Goal: Information Seeking & Learning: Learn about a topic

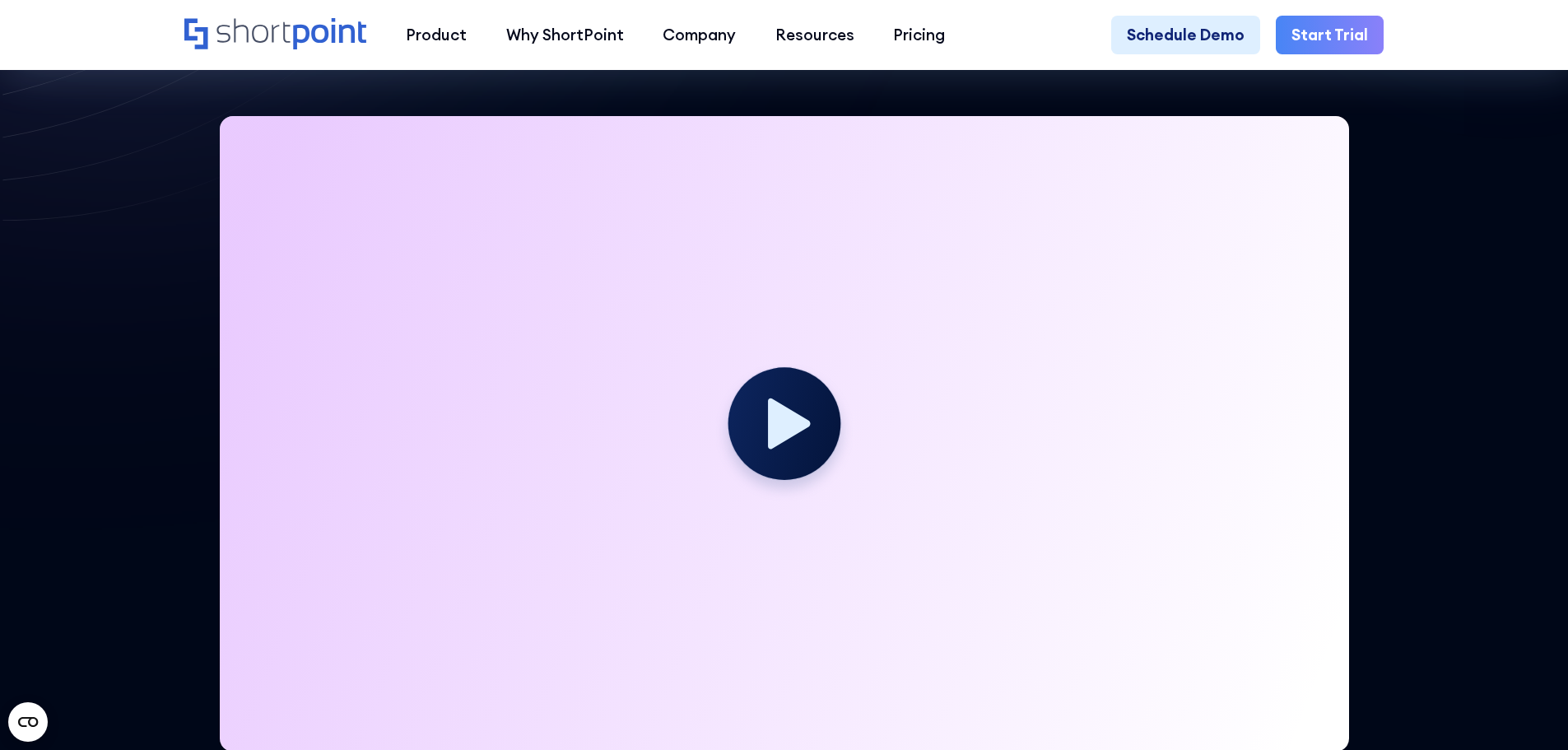
scroll to position [515, 0]
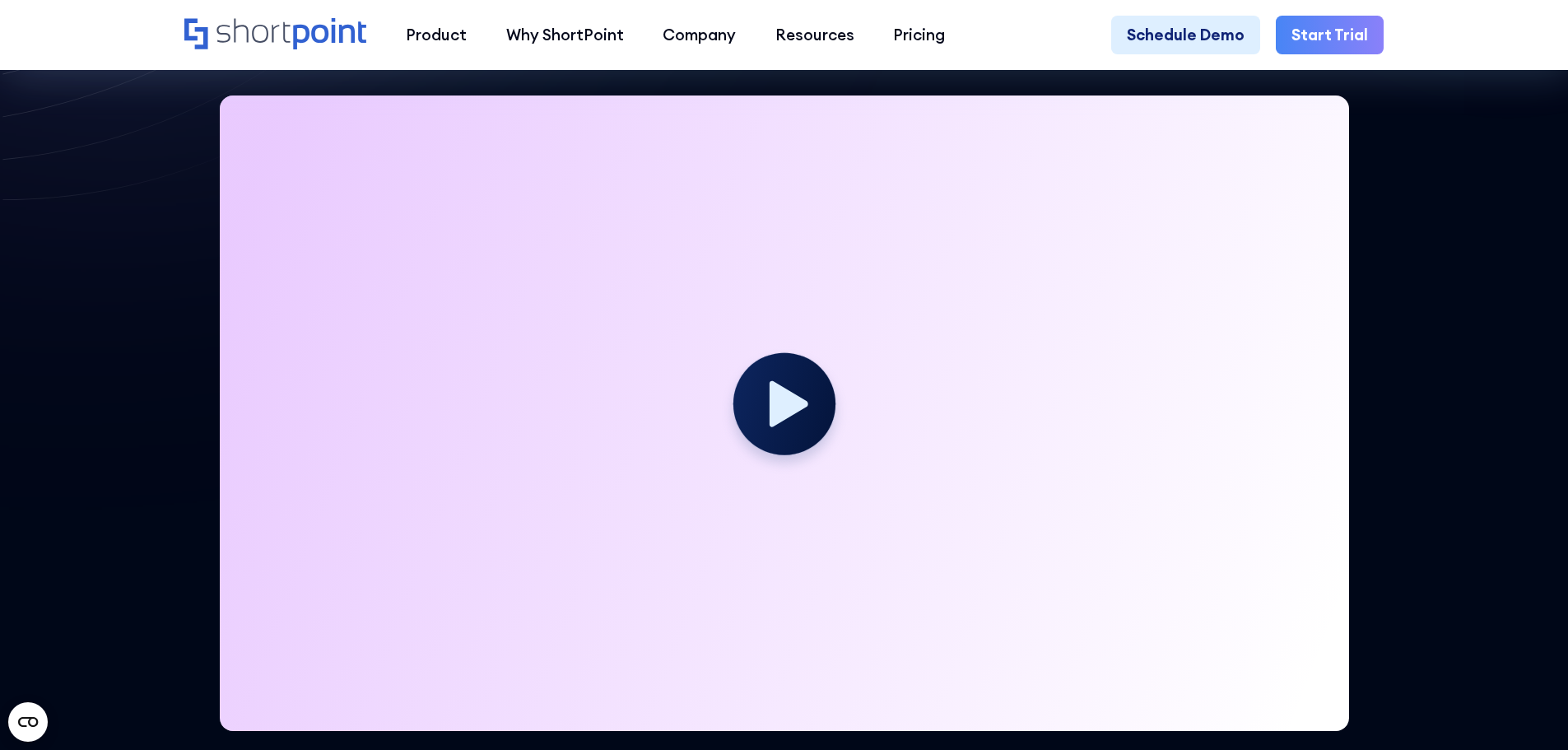
click at [782, 429] on circle at bounding box center [784, 403] width 102 height 102
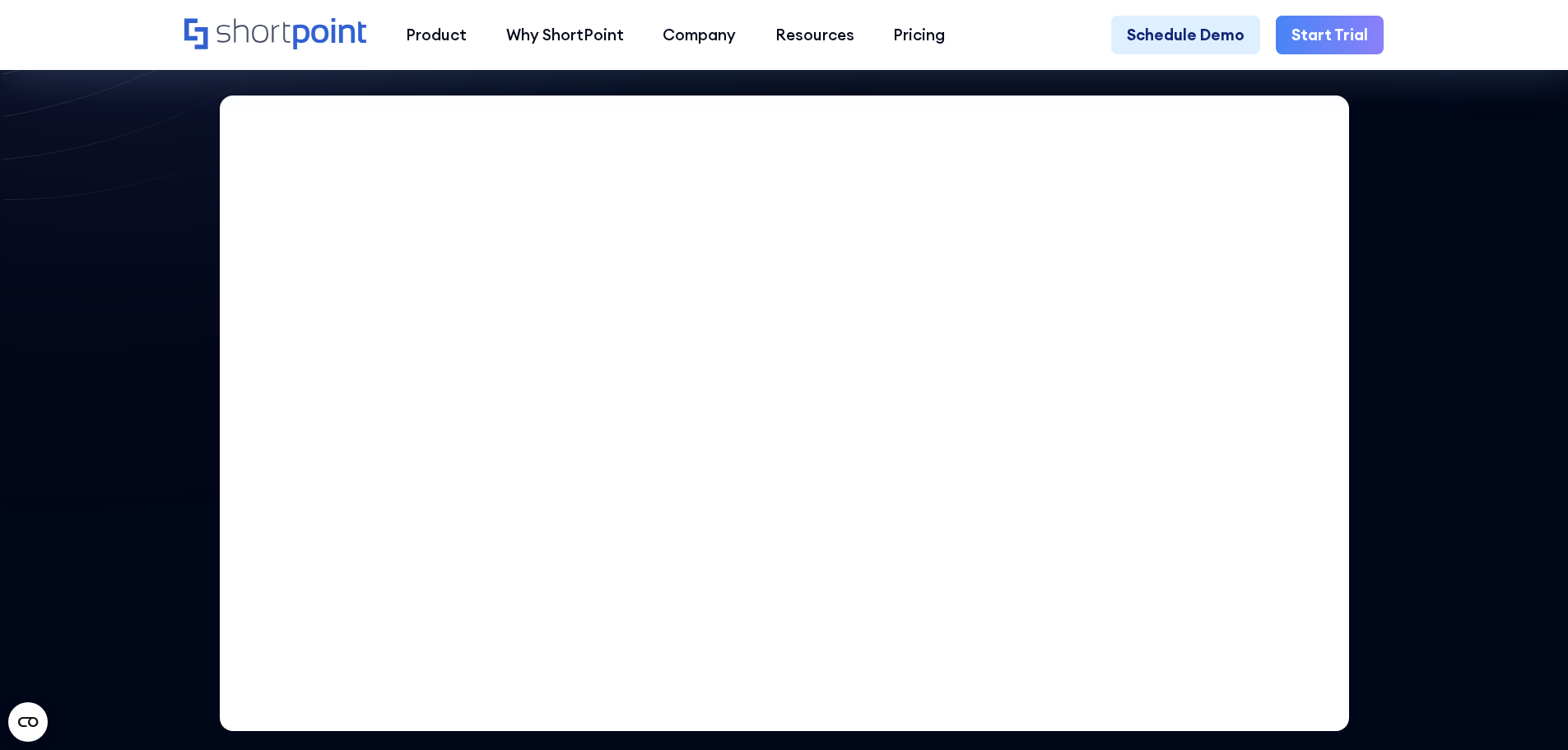
click at [306, 42] on icon "Home" at bounding box center [275, 33] width 182 height 31
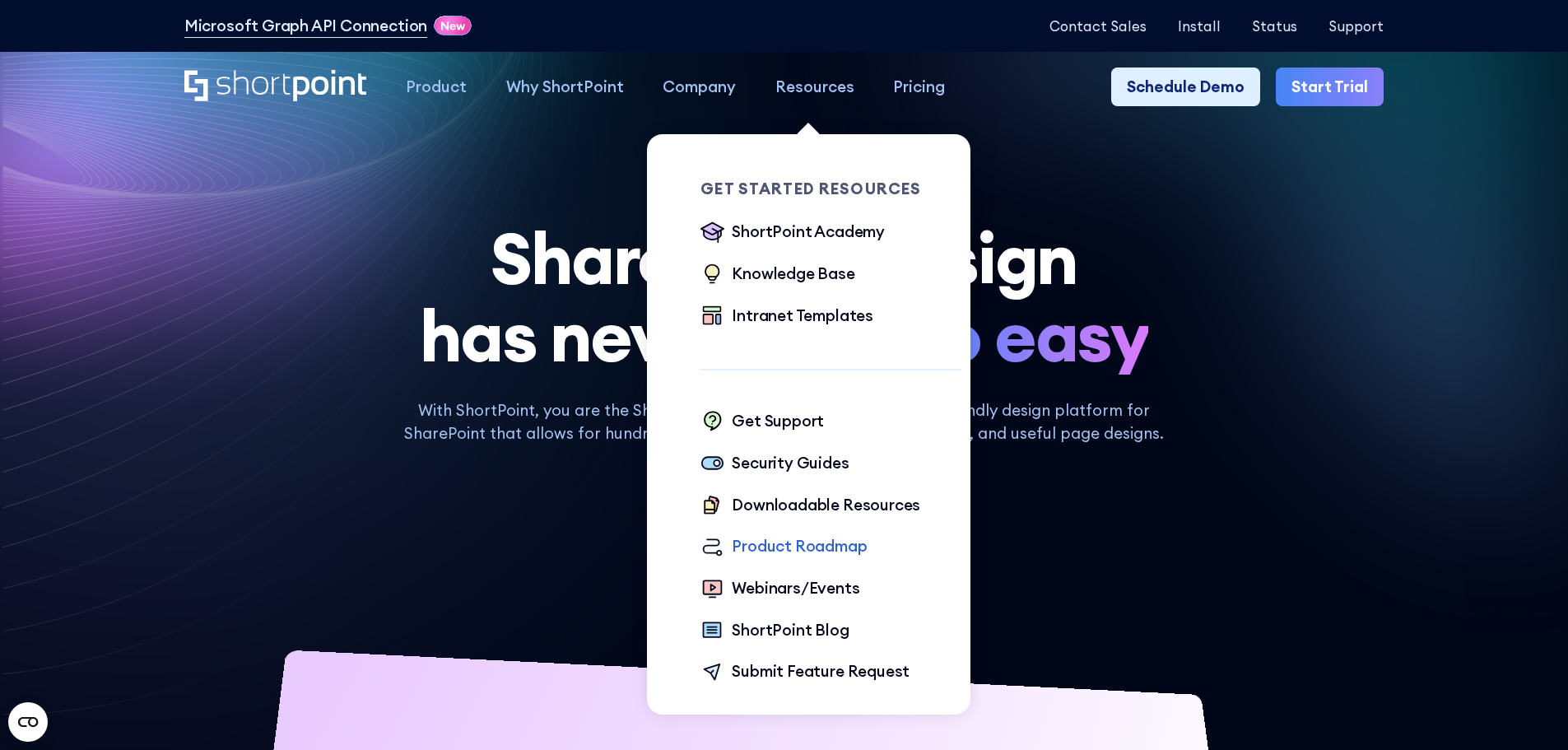
click at [795, 552] on div "Product Roadmap" at bounding box center [799, 546] width 135 height 24
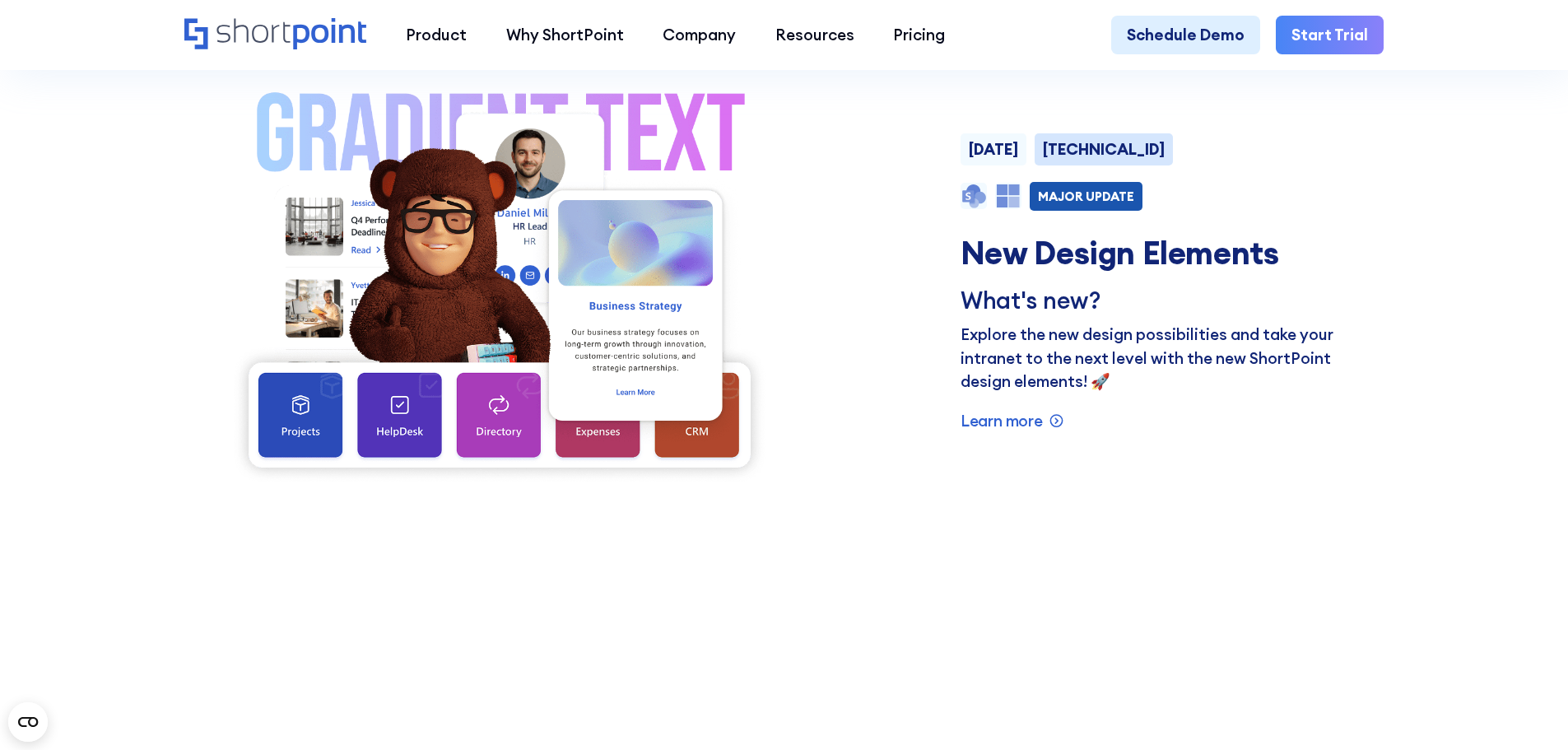
scroll to position [1462, 0]
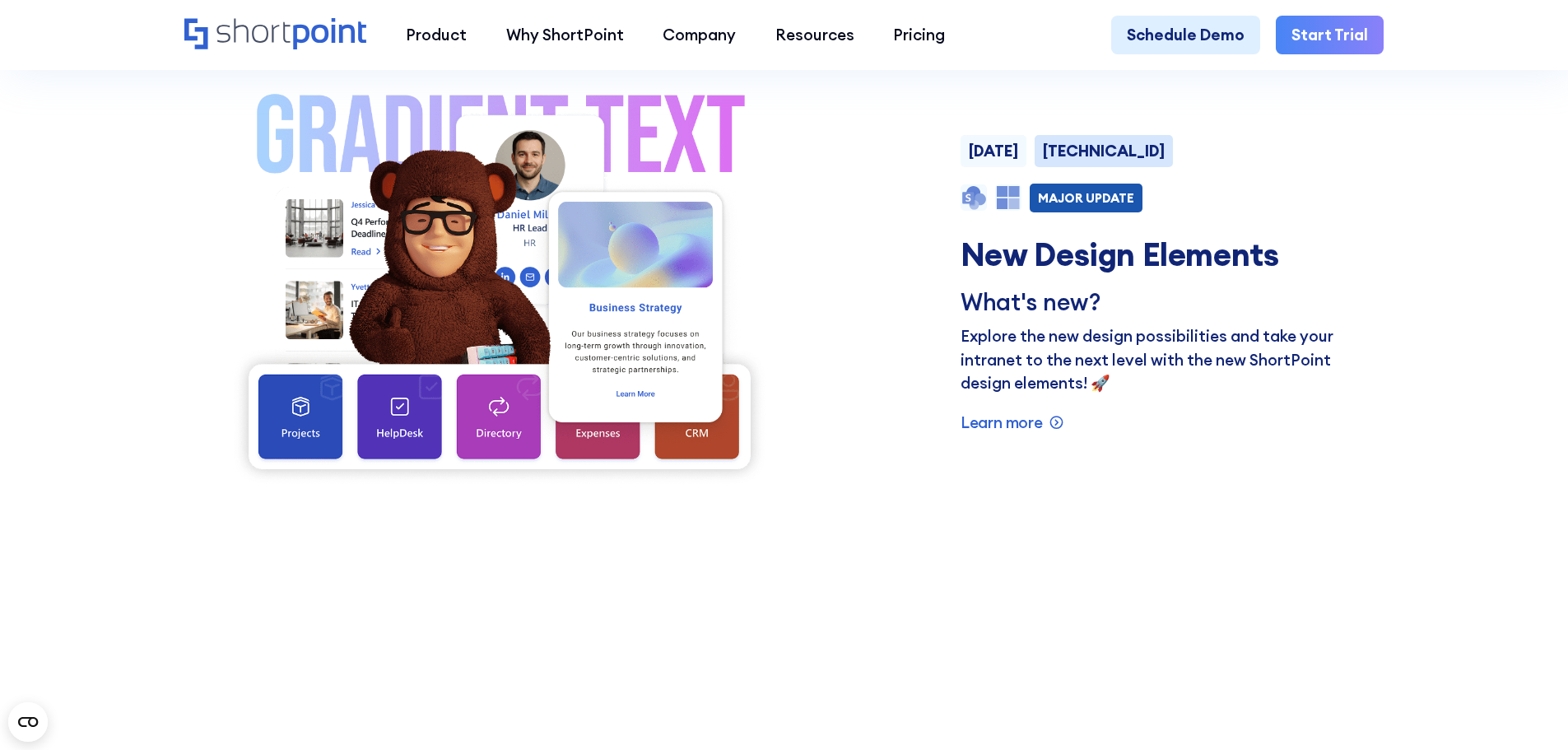
click at [1110, 159] on div "8.6.2.0" at bounding box center [1104, 151] width 122 height 15
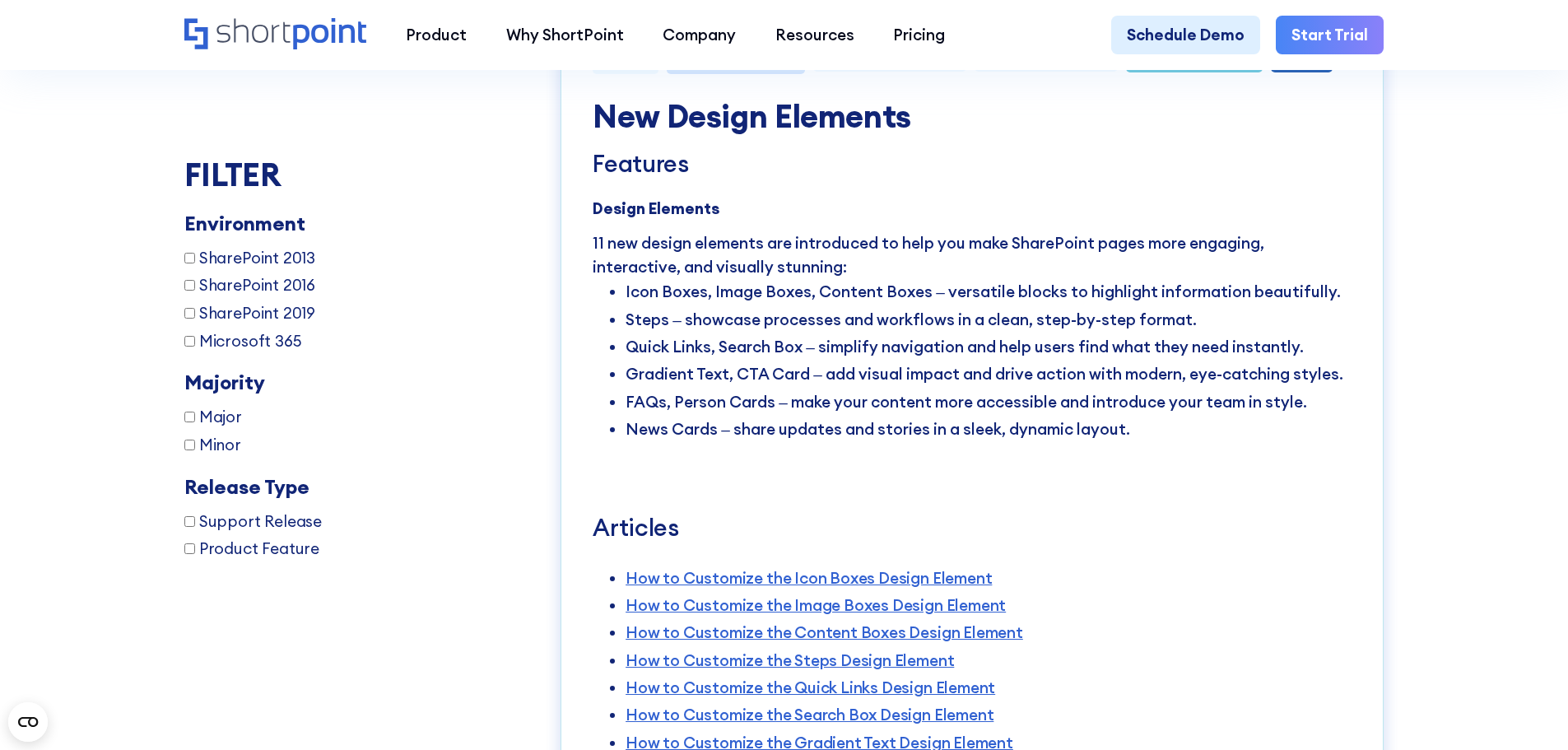
scroll to position [3109, 0]
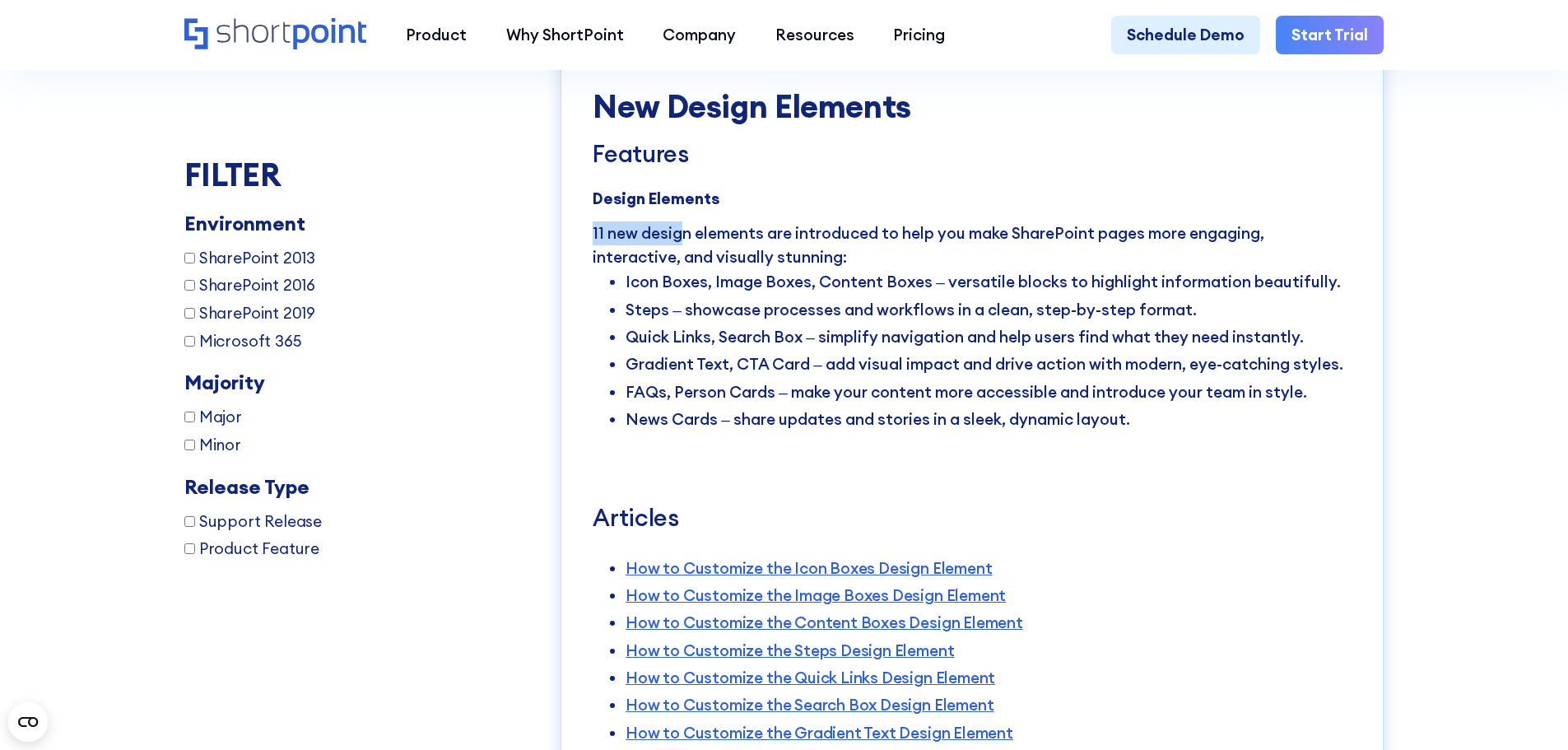
drag, startPoint x: 592, startPoint y: 258, endPoint x: 682, endPoint y: 255, distance: 90.0
click at [682, 255] on p "11 new design elements are introduced to help you make SharePoint pages more en…" at bounding box center [972, 244] width 759 height 47
click at [725, 262] on p "11 new design elements are introduced to help you make SharePoint pages more en…" at bounding box center [972, 244] width 759 height 47
click at [840, 255] on p "11 new design elements are introduced to help you make SharePoint pages more en…" at bounding box center [972, 244] width 759 height 47
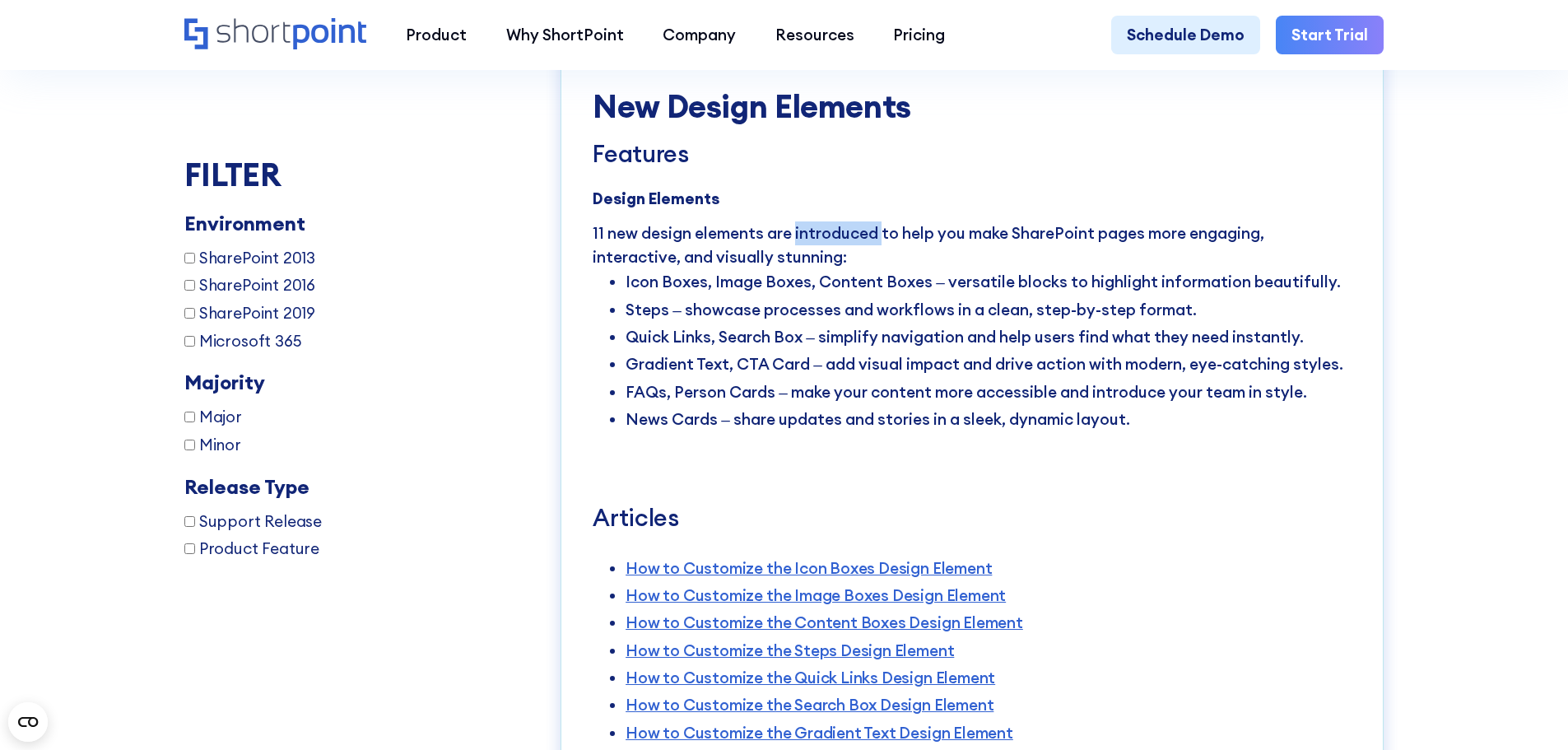
click at [840, 255] on p "11 new design elements are introduced to help you make SharePoint pages more en…" at bounding box center [972, 244] width 759 height 47
click at [1068, 263] on p "11 new design elements are introduced to help you make SharePoint pages more en…" at bounding box center [972, 244] width 759 height 47
click at [1169, 260] on p "11 new design elements are introduced to help you make SharePoint pages more en…" at bounding box center [972, 244] width 759 height 47
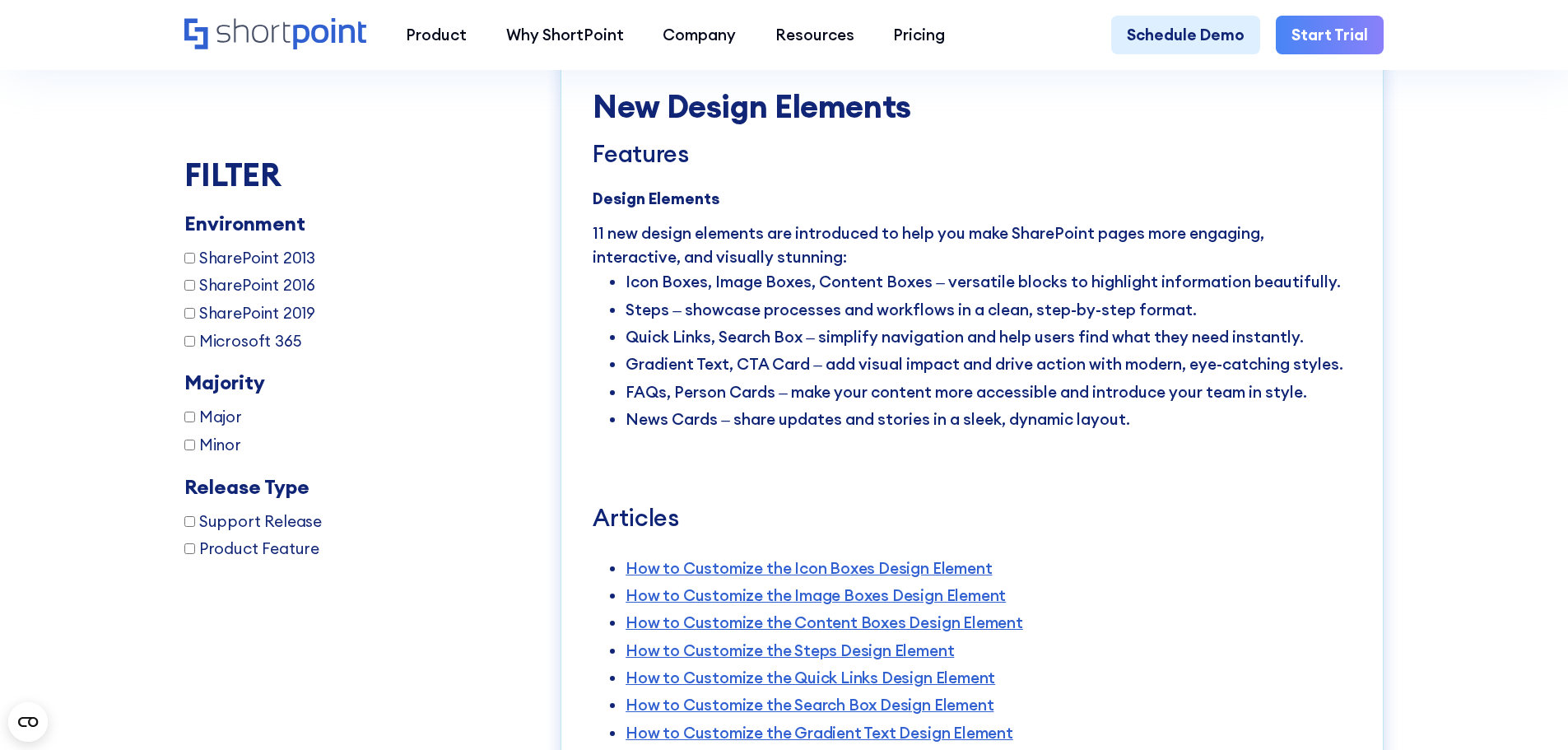
click at [1118, 258] on p "11 new design elements are introduced to help you make SharePoint pages more en…" at bounding box center [972, 244] width 759 height 47
click at [1116, 264] on p "11 new design elements are introduced to help you make SharePoint pages more en…" at bounding box center [972, 244] width 759 height 47
drag, startPoint x: 632, startPoint y: 335, endPoint x: 740, endPoint y: 338, distance: 108.0
click at [740, 323] on li "Steps – showcase processes and workflows in a clean, step-by-step format." at bounding box center [989, 310] width 726 height 27
click at [722, 295] on li "Icon Boxes, Image Boxes, Content Boxes – versatile blocks to highlight informat…" at bounding box center [989, 282] width 726 height 27
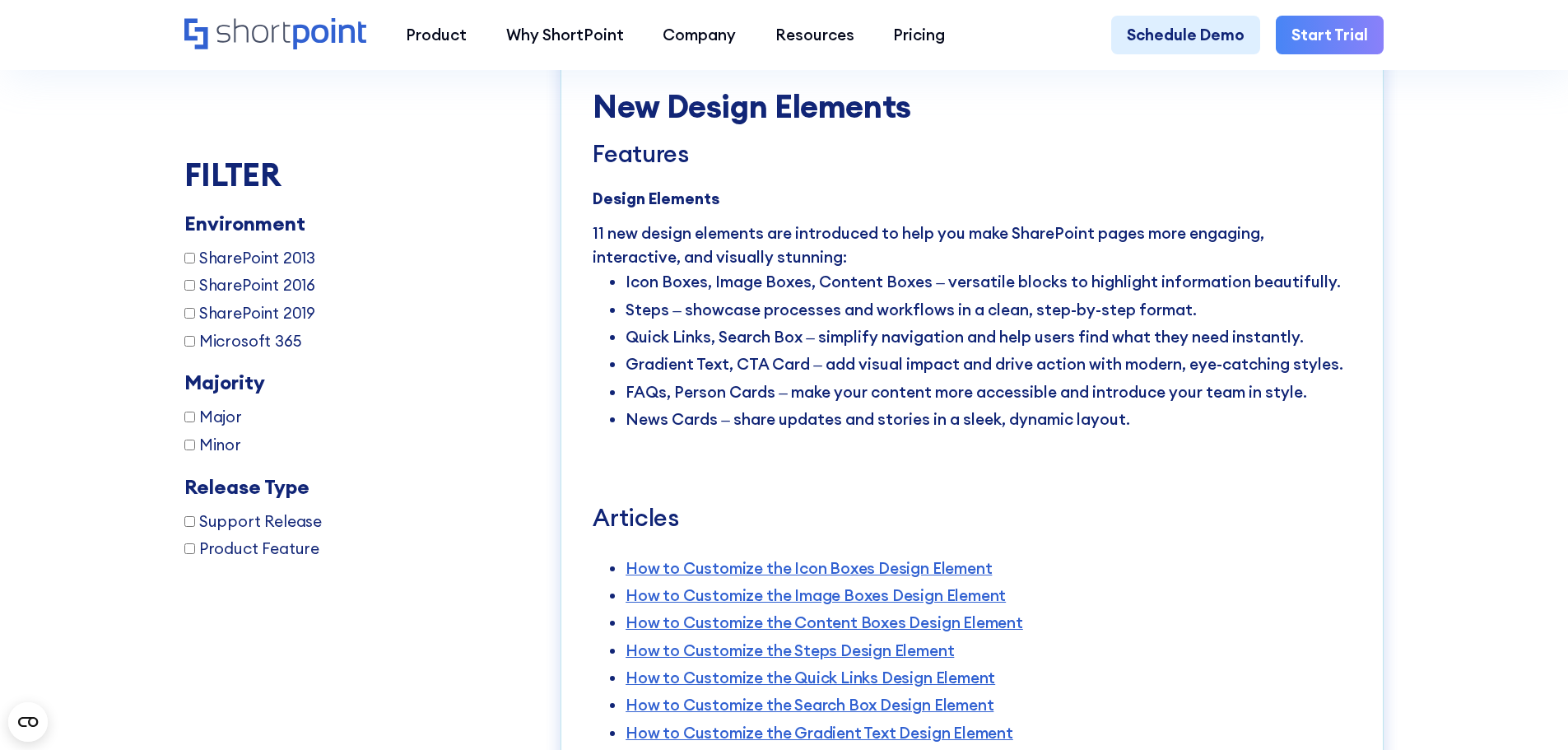
click at [730, 295] on li "Icon Boxes, Image Boxes, Content Boxes – versatile blocks to highlight informat…" at bounding box center [989, 282] width 726 height 27
click at [731, 295] on li "Icon Boxes, Image Boxes, Content Boxes – versatile blocks to highlight informat…" at bounding box center [989, 282] width 726 height 27
click at [900, 295] on li "Icon Boxes, Image Boxes, Content Boxes – versatile blocks to highlight informat…" at bounding box center [989, 282] width 726 height 27
click at [686, 351] on li "Quick Links, Search Box – simplify navigation and help users find what they nee…" at bounding box center [989, 337] width 726 height 27
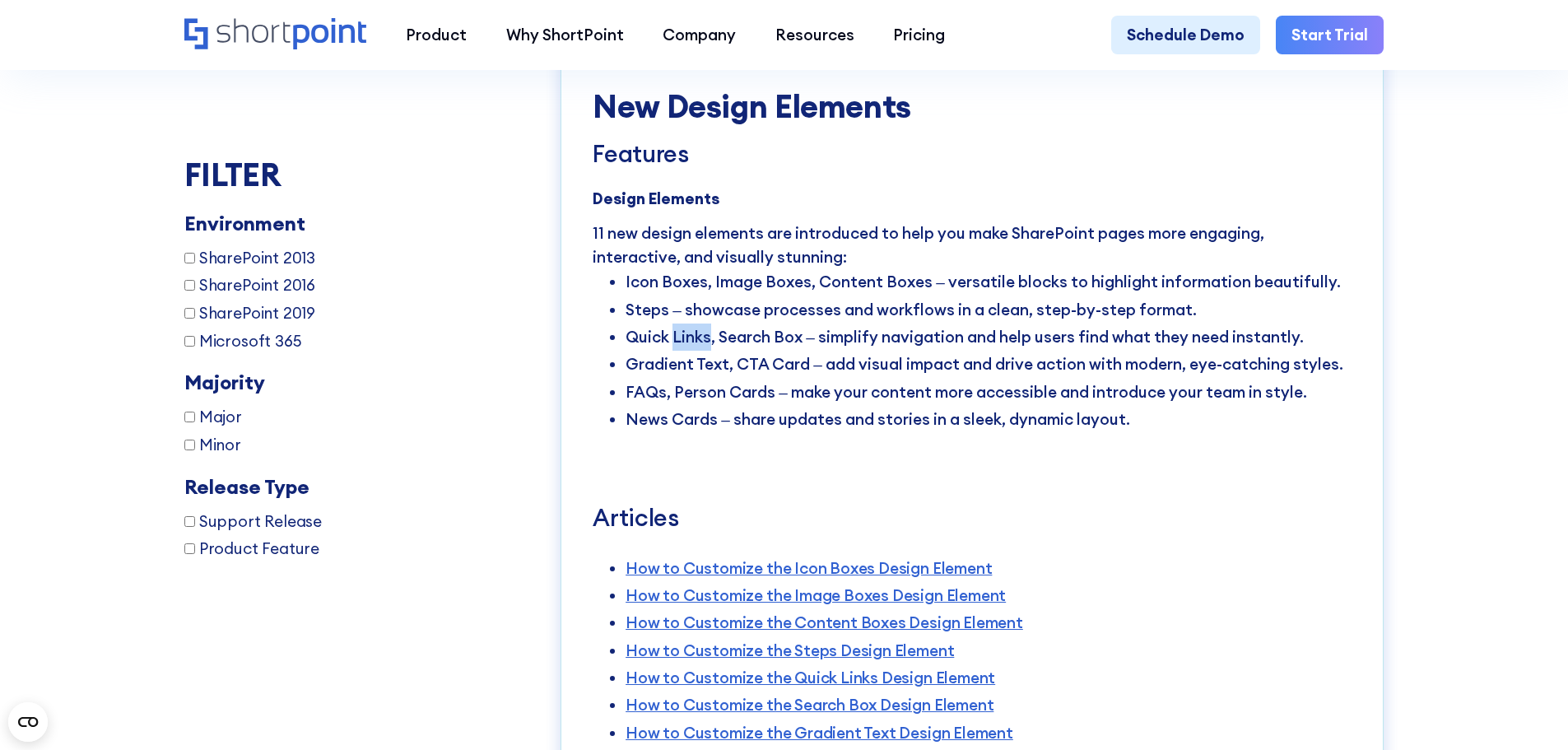
click at [686, 351] on li "Quick Links, Search Box – simplify navigation and help users find what they nee…" at bounding box center [989, 337] width 726 height 27
drag, startPoint x: 793, startPoint y: 360, endPoint x: 796, endPoint y: 347, distance: 13.3
click at [793, 351] on li "Quick Links, Search Box – simplify navigation and help users find what they nee…" at bounding box center [989, 337] width 726 height 27
click at [783, 378] on li "Gradient Text, CTA Card – add visual impact and drive action with modern, eye-c…" at bounding box center [989, 365] width 726 height 27
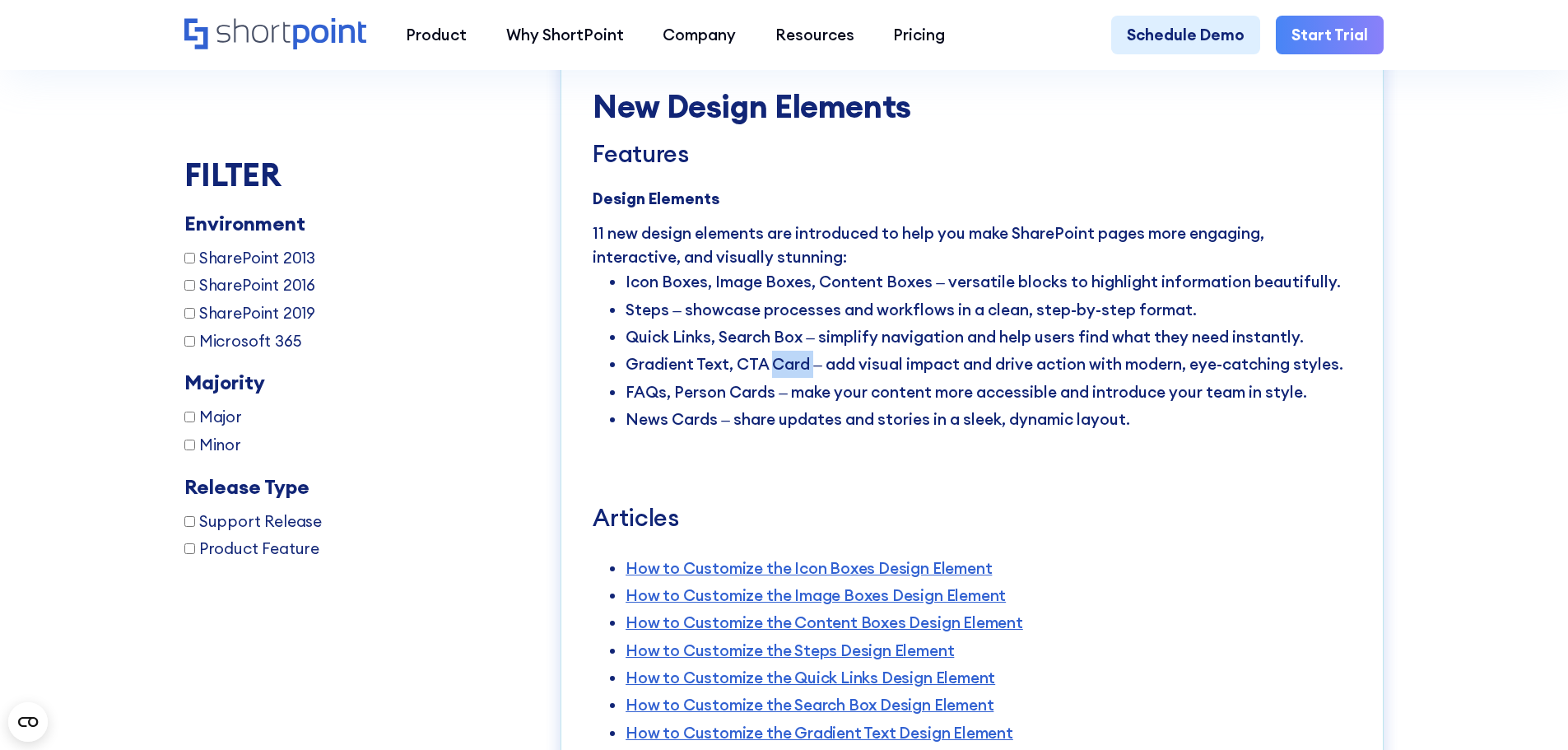
click at [879, 378] on li "Gradient Text, CTA Card – add visual impact and drive action with modern, eye-c…" at bounding box center [989, 365] width 726 height 27
click at [876, 378] on li "Gradient Text, CTA Card – add visual impact and drive action with modern, eye-c…" at bounding box center [989, 365] width 726 height 27
click at [920, 378] on li "Gradient Text, CTA Card – add visual impact and drive action with modern, eye-c…" at bounding box center [989, 365] width 726 height 27
click at [1013, 378] on li "Gradient Text, CTA Card – add visual impact and drive action with modern, eye-c…" at bounding box center [989, 365] width 726 height 27
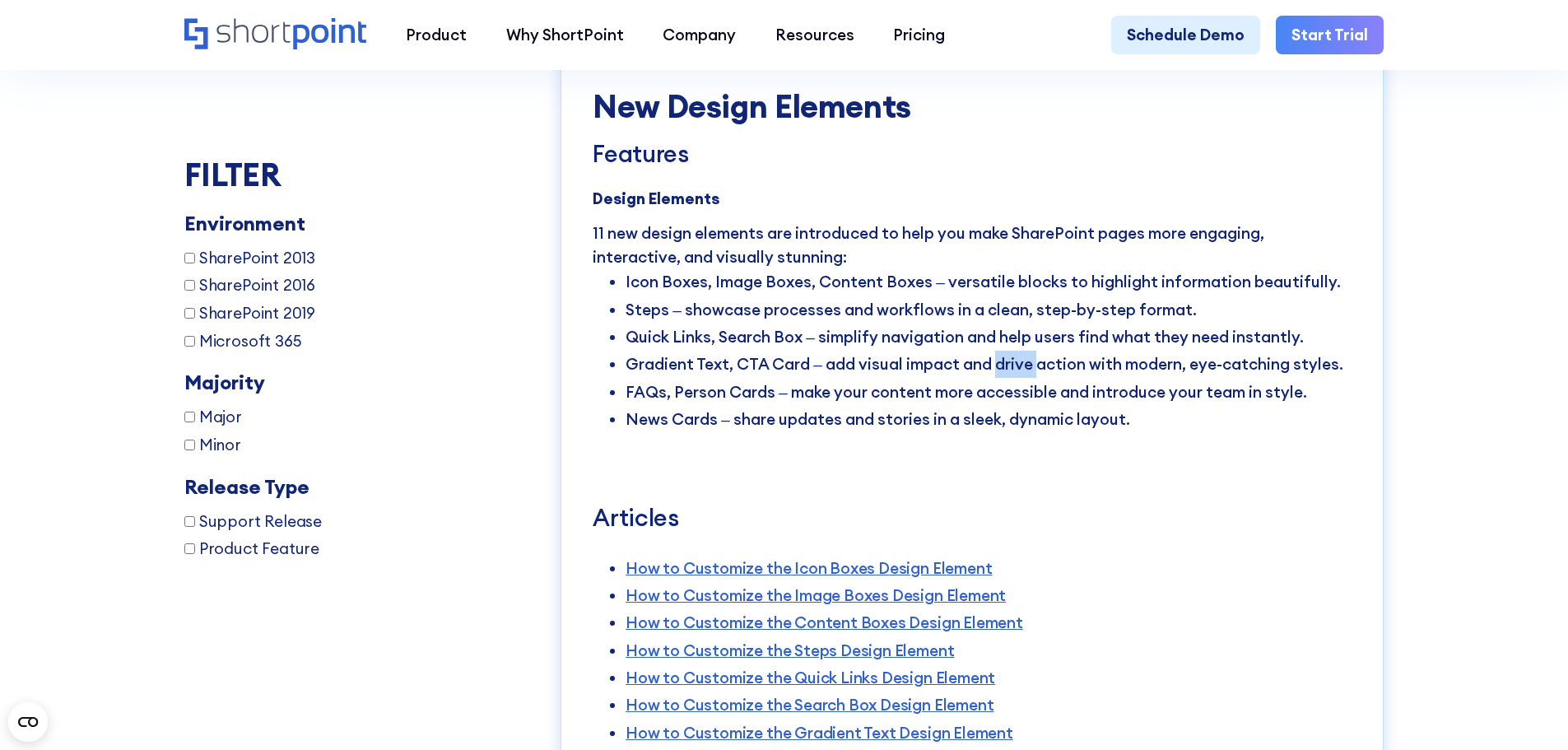
click at [1013, 378] on li "Gradient Text, CTA Card – add visual impact and drive action with modern, eye-c…" at bounding box center [989, 365] width 726 height 27
click at [1052, 378] on li "Gradient Text, CTA Card – add visual impact and drive action with modern, eye-c…" at bounding box center [989, 365] width 726 height 27
click at [1267, 378] on li "Gradient Text, CTA Card – add visual impact and drive action with modern, eye-c…" at bounding box center [989, 365] width 726 height 27
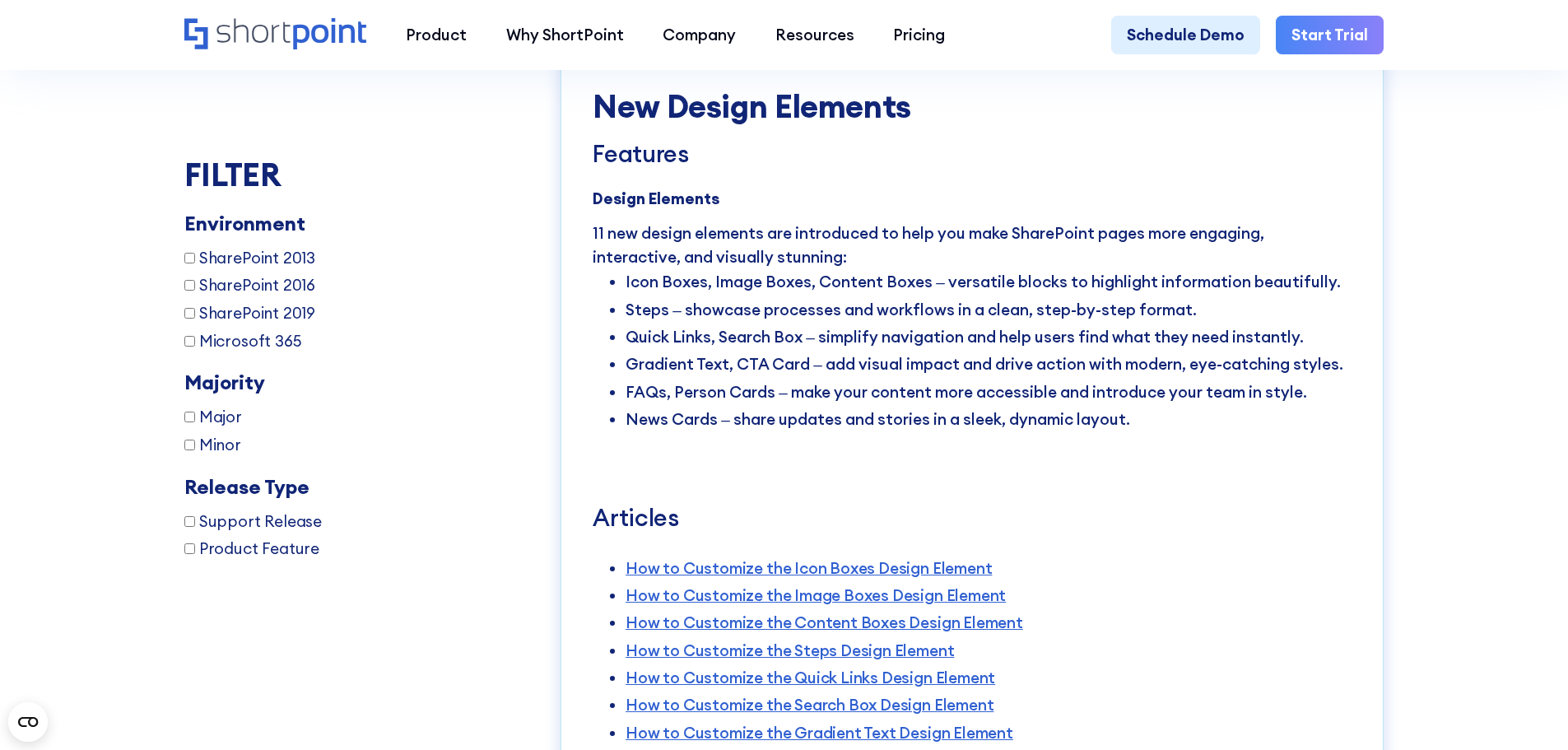
click at [689, 406] on li "FAQs, Person Cards – make your content more accessible and introduce your team …" at bounding box center [989, 393] width 726 height 27
click at [751, 406] on li "FAQs, Person Cards – make your content more accessible and introduce your team …" at bounding box center [989, 393] width 726 height 27
click at [860, 406] on li "FAQs, Person Cards – make your content more accessible and introduce your team …" at bounding box center [989, 393] width 726 height 27
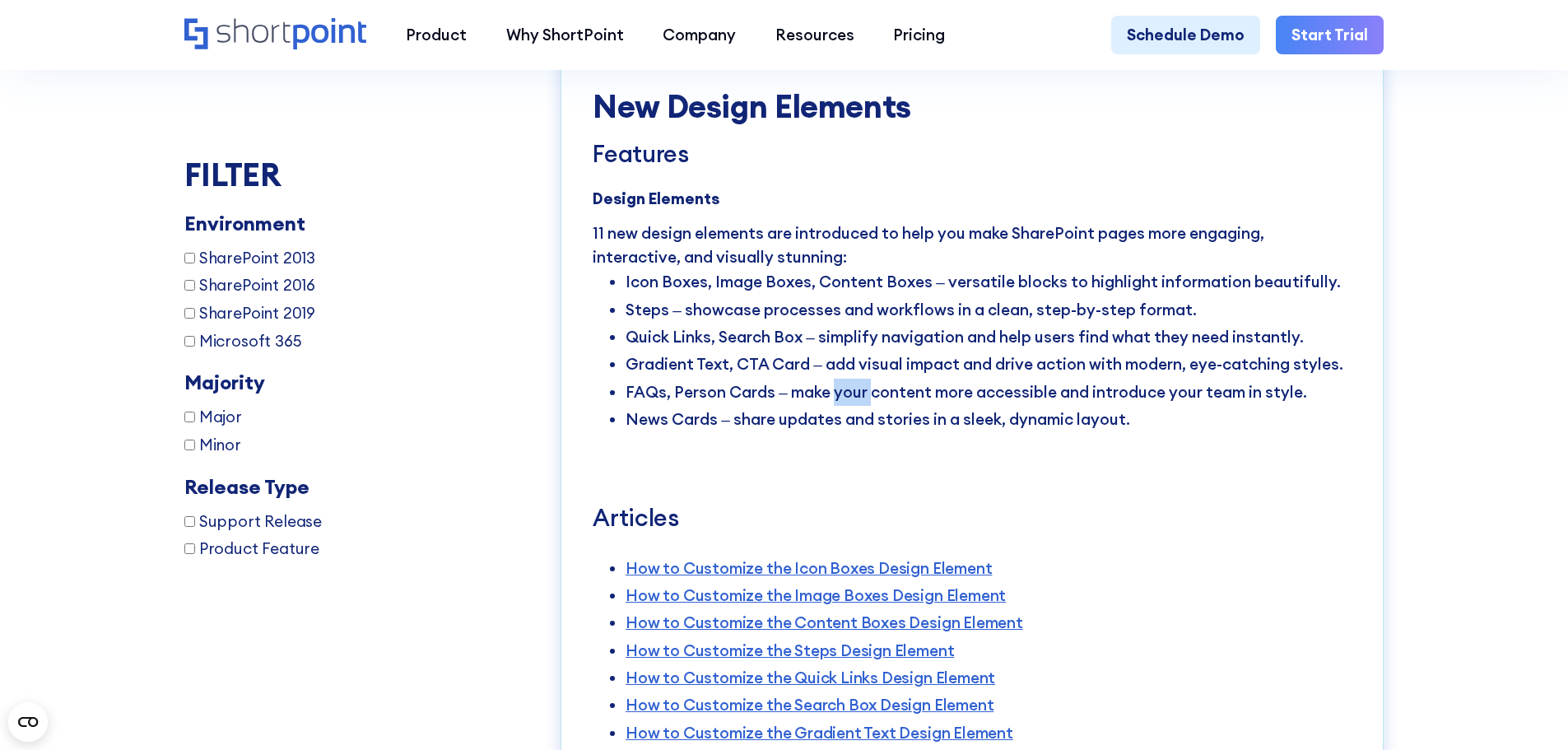
click at [860, 406] on li "FAQs, Person Cards – make your content more accessible and introduce your team …" at bounding box center [989, 393] width 726 height 27
click at [898, 406] on li "FAQs, Person Cards – make your content more accessible and introduce your team …" at bounding box center [989, 393] width 726 height 27
click at [1001, 406] on li "FAQs, Person Cards – make your content more accessible and introduce your team …" at bounding box center [989, 393] width 726 height 27
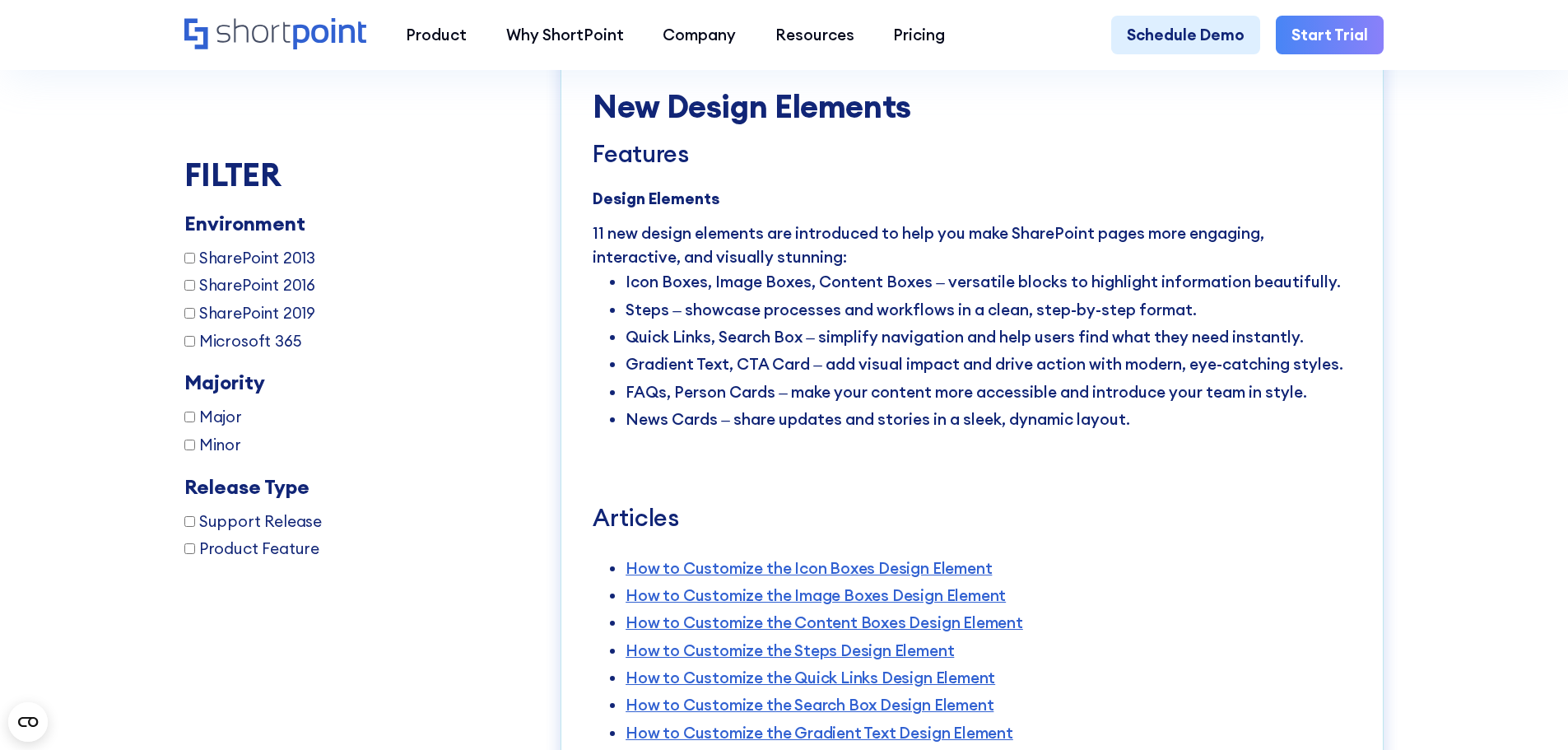
click at [1119, 406] on li "FAQs, Person Cards – make your content more accessible and introduce your team …" at bounding box center [989, 393] width 726 height 27
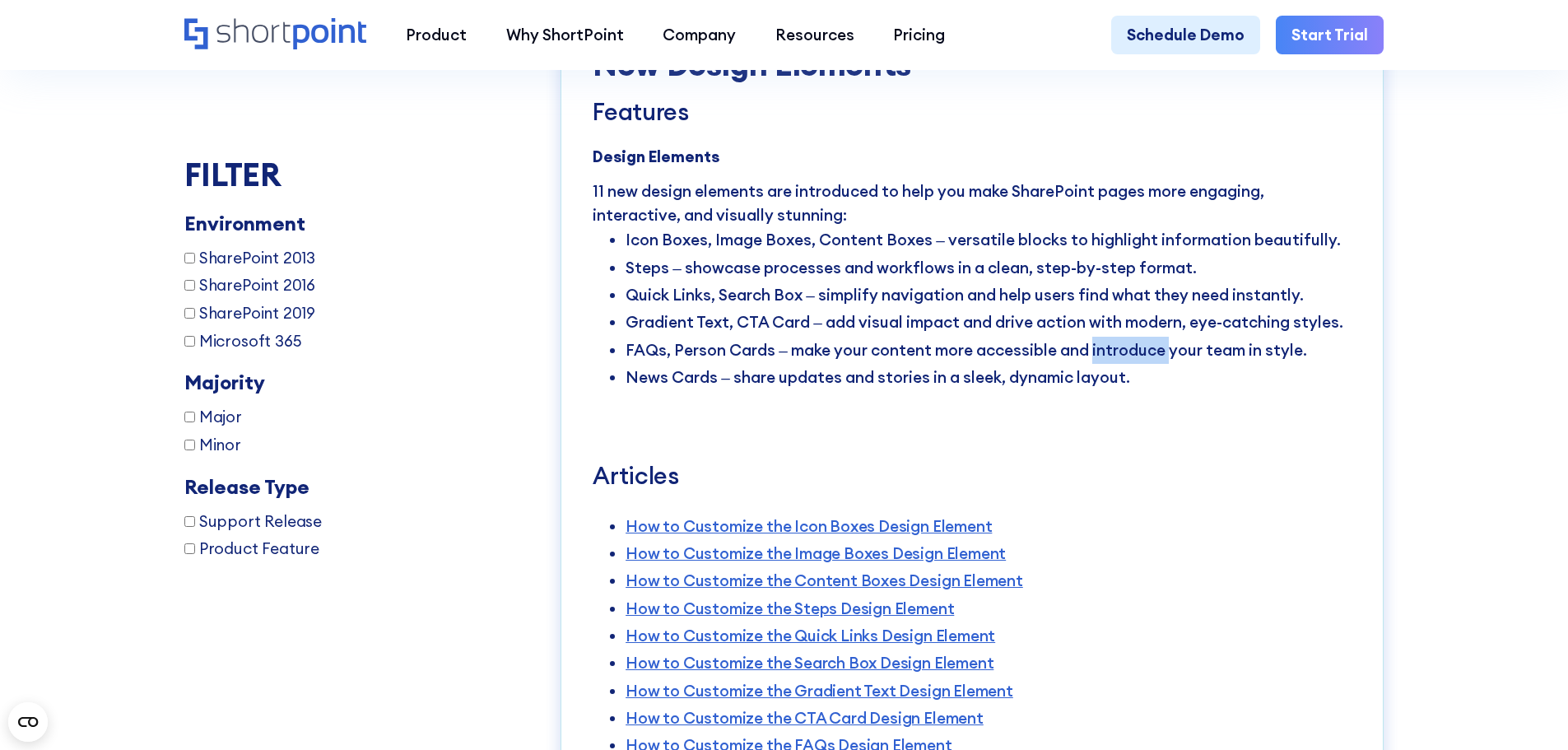
scroll to position [3171, 0]
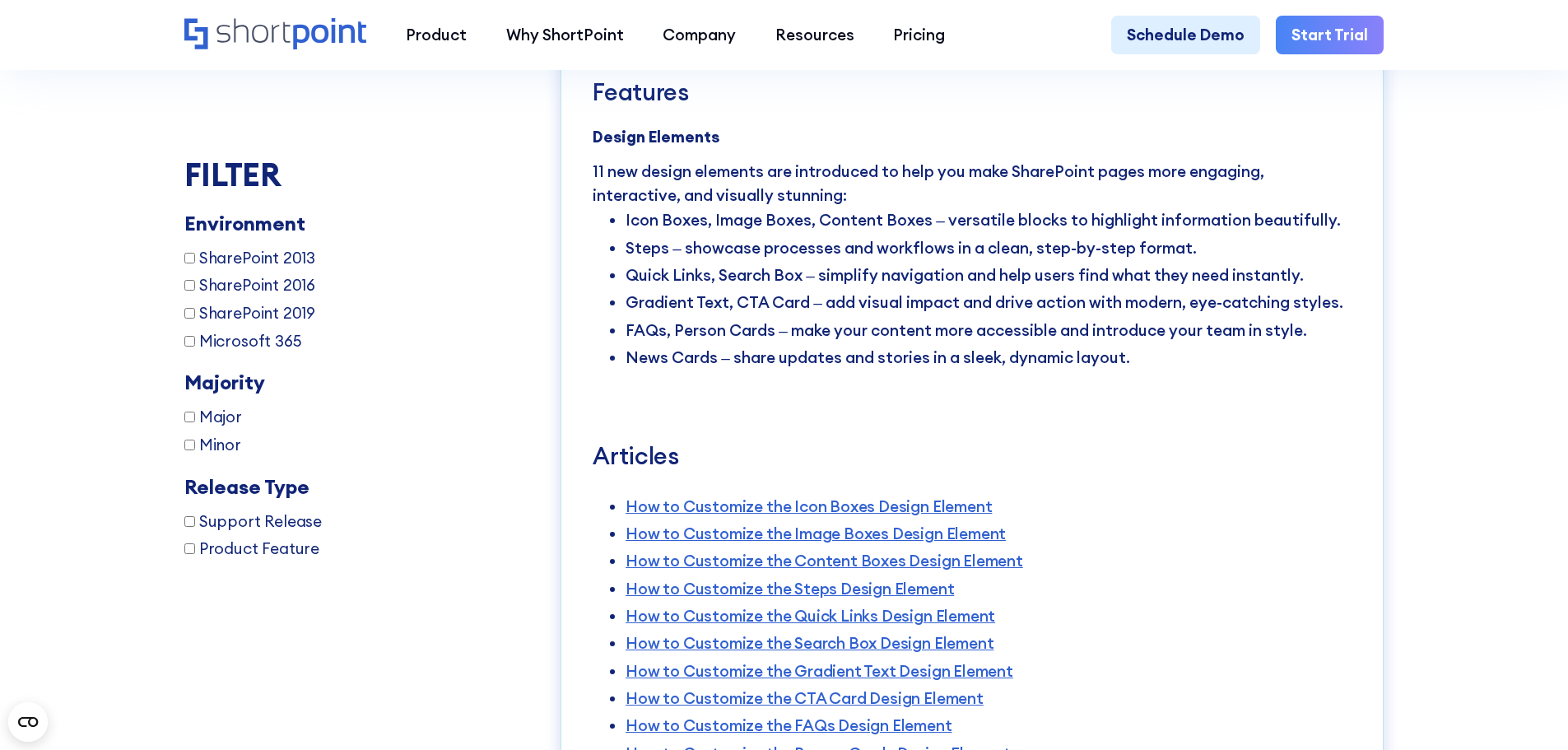
click at [640, 316] on li "Gradient Text, CTA Card – add visual impact and drive action with modern, eye-c…" at bounding box center [989, 303] width 726 height 27
click at [779, 316] on li "Gradient Text, CTA Card – add visual impact and drive action with modern, eye-c…" at bounding box center [989, 303] width 726 height 27
click at [782, 316] on li "Gradient Text, CTA Card – add visual impact and drive action with modern, eye-c…" at bounding box center [989, 303] width 726 height 27
click at [633, 344] on li "FAQs, Person Cards – make your content more accessible and introduce your team …" at bounding box center [989, 331] width 726 height 27
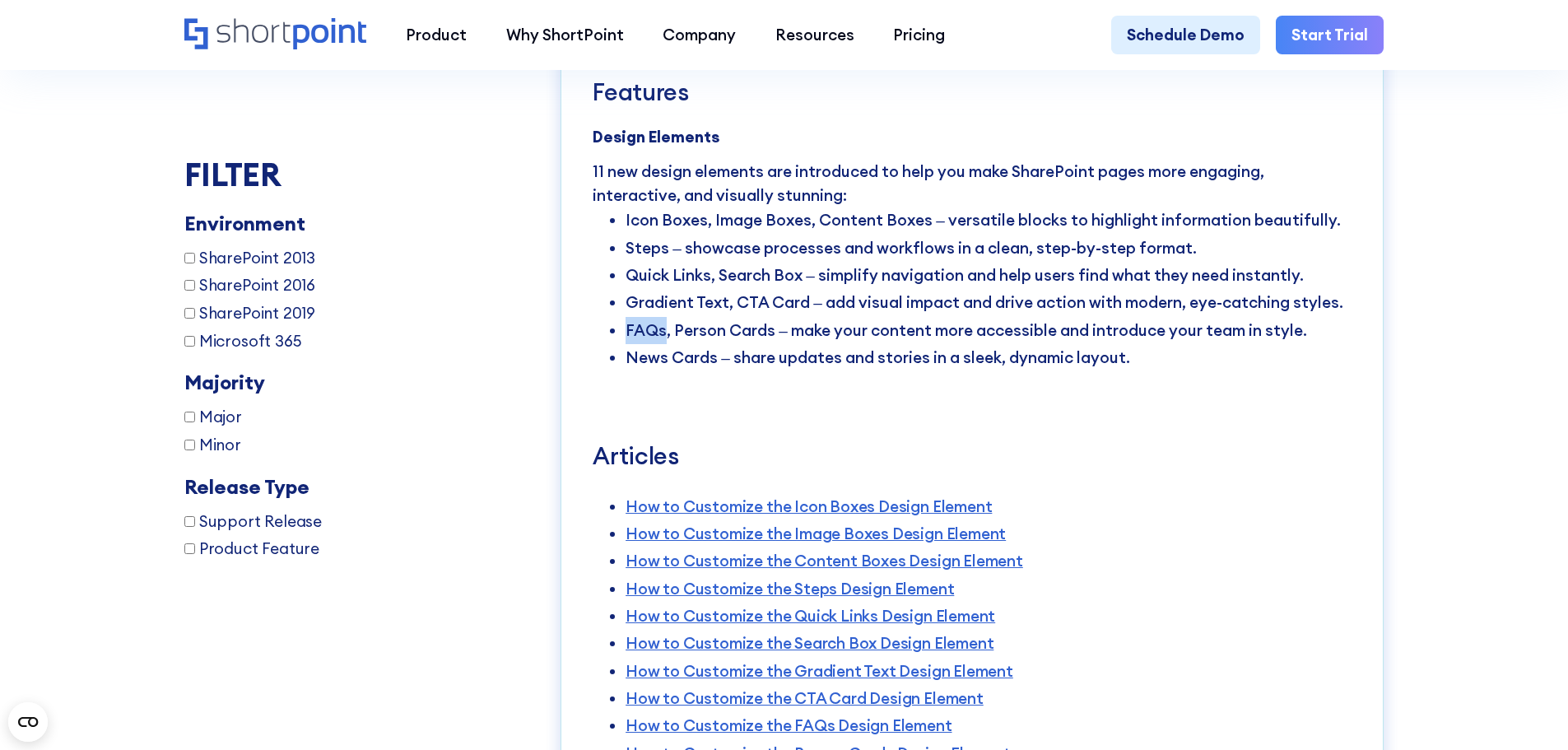
click at [633, 344] on li "FAQs, Person Cards – make your content more accessible and introduce your team …" at bounding box center [989, 331] width 726 height 27
click at [665, 316] on li "Gradient Text, CTA Card – add visual impact and drive action with modern, eye-c…" at bounding box center [989, 303] width 726 height 27
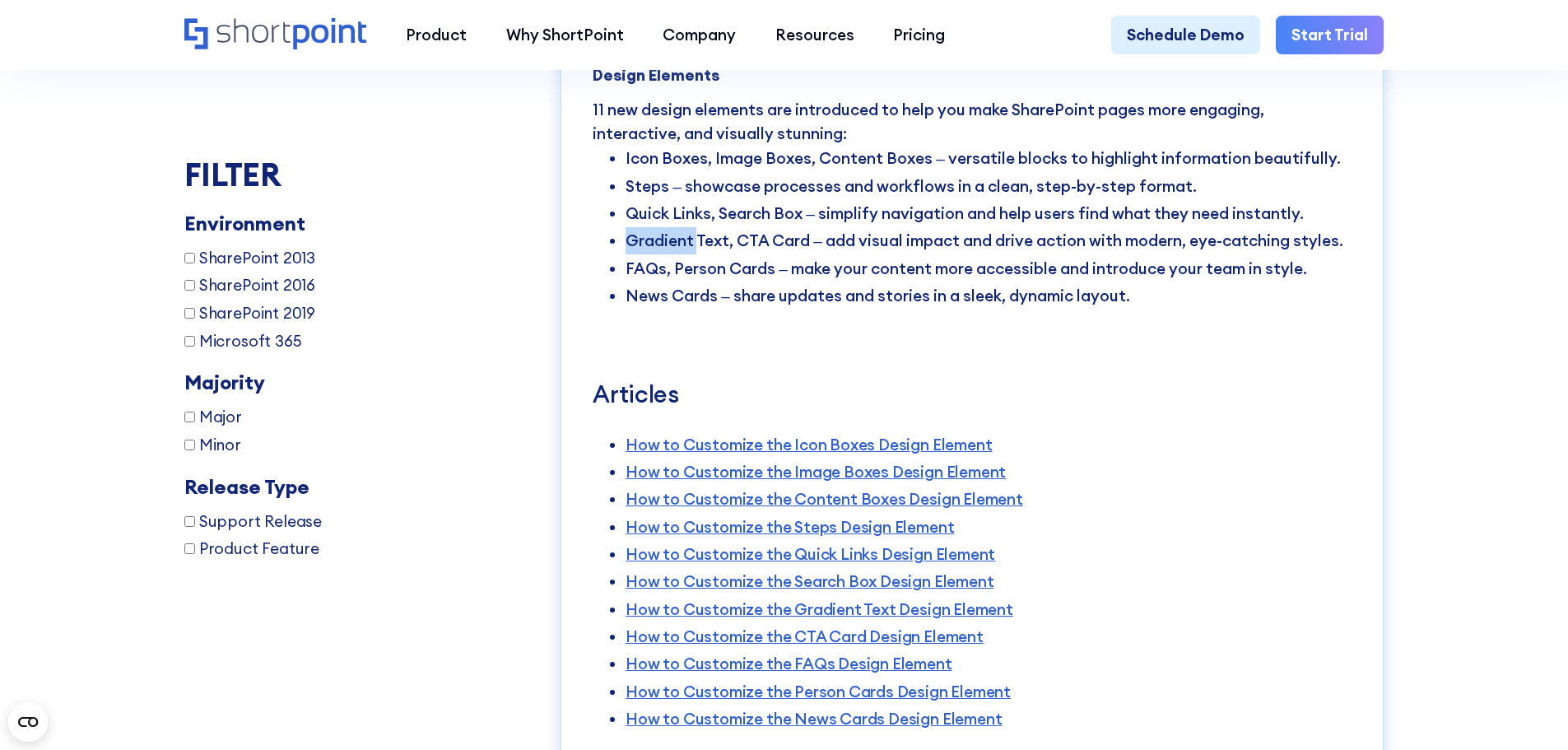
scroll to position [3212, 0]
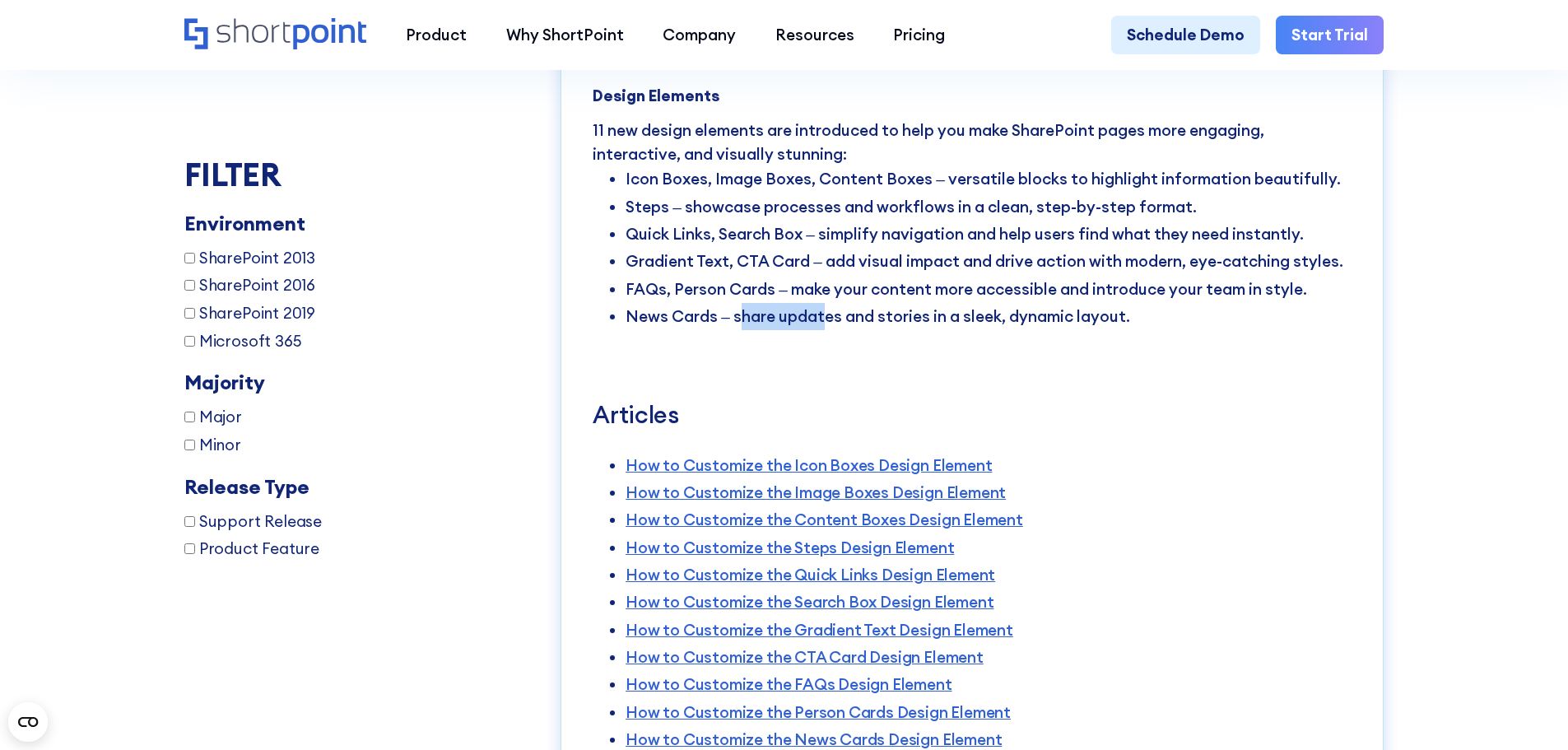
drag, startPoint x: 742, startPoint y: 340, endPoint x: 823, endPoint y: 342, distance: 81.0
click at [823, 330] on li "News Cards – share updates and stories in a sleek, dynamic layout." at bounding box center [989, 316] width 726 height 27
click at [736, 303] on li "FAQs, Person Cards – make your content more accessible and introduce your team …" at bounding box center [989, 289] width 726 height 27
click at [737, 303] on li "FAQs, Person Cards – make your content more accessible and introduce your team …" at bounding box center [989, 289] width 726 height 27
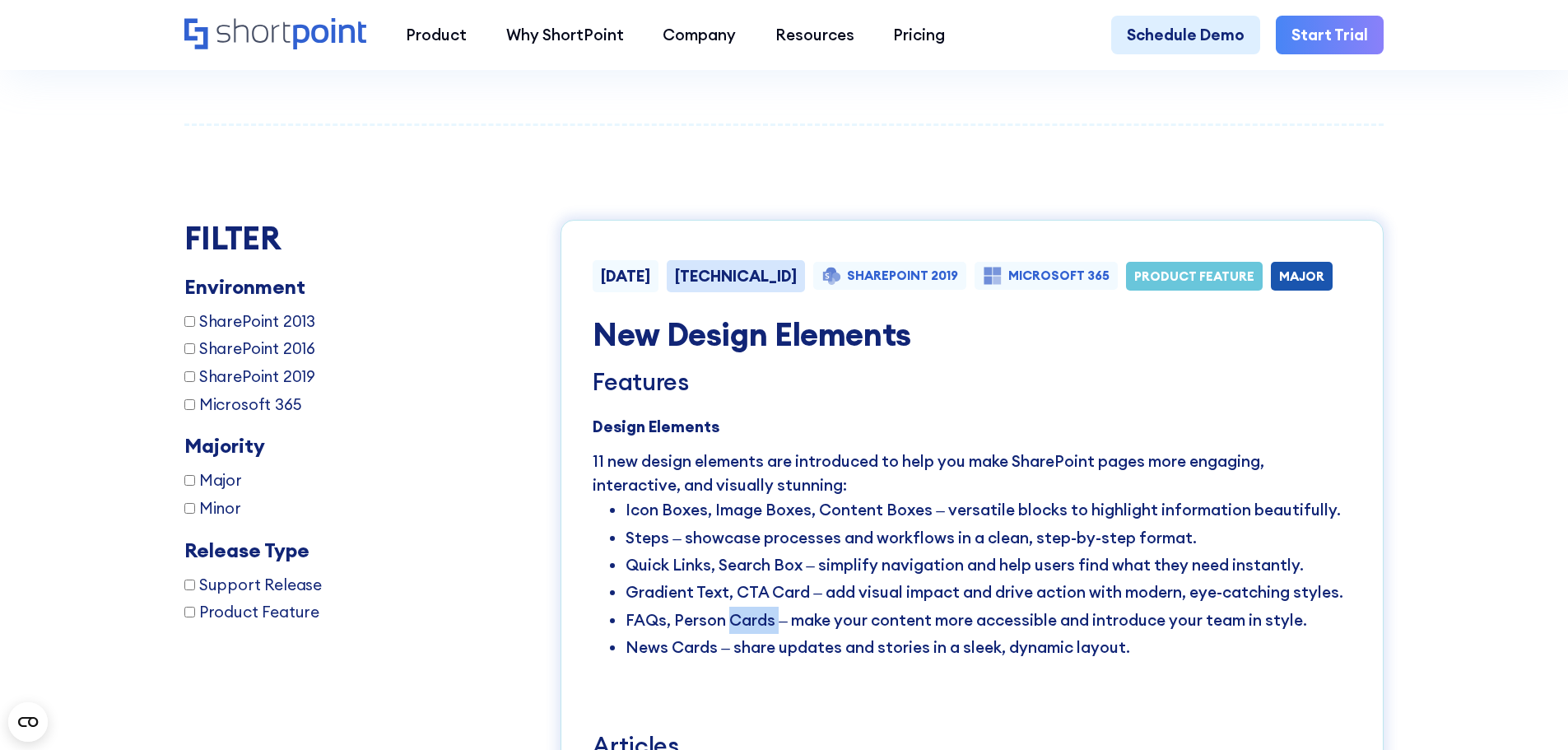
scroll to position [2924, 0]
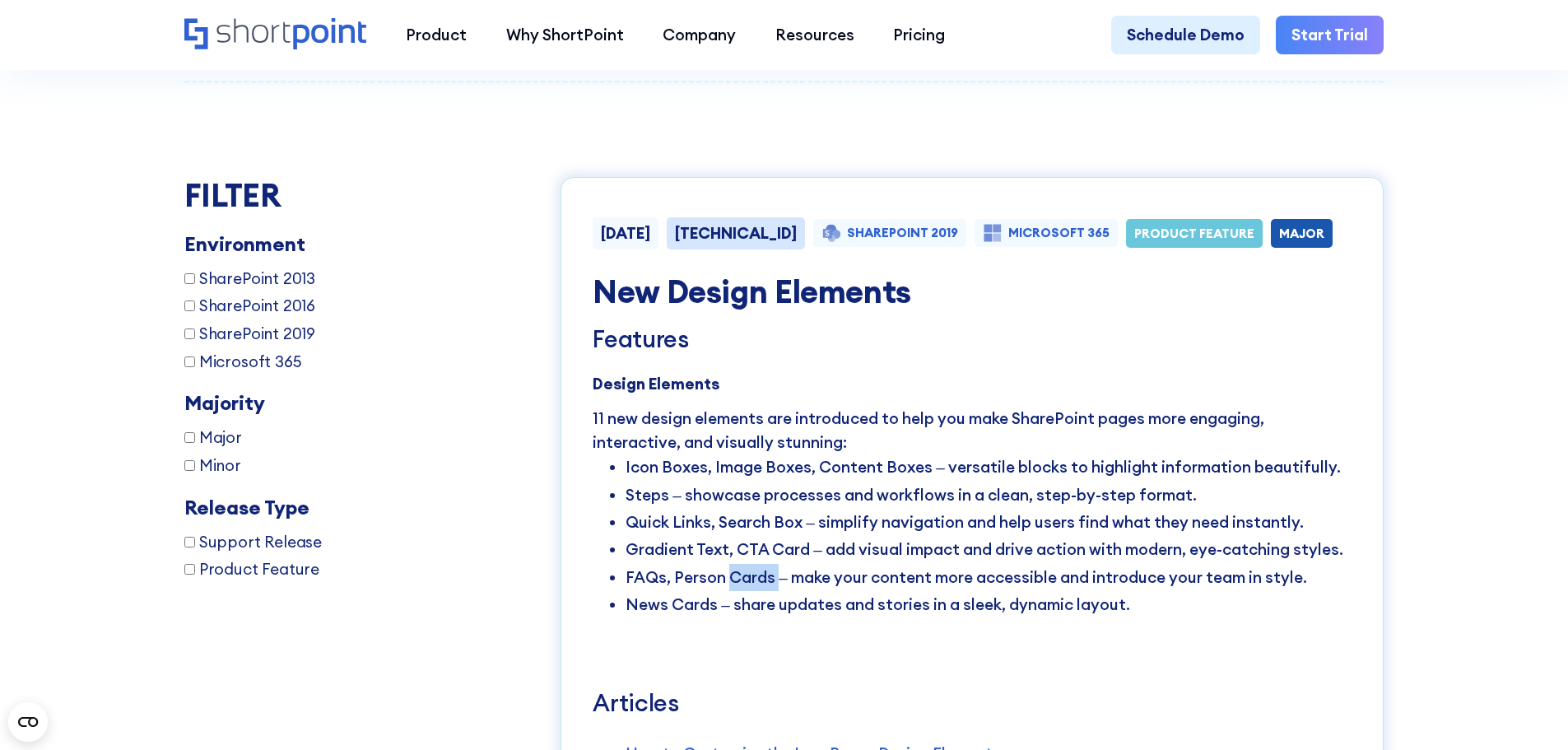
click at [184, 367] on input "Microsoft 365" at bounding box center [189, 361] width 11 height 11
checkbox input "true"
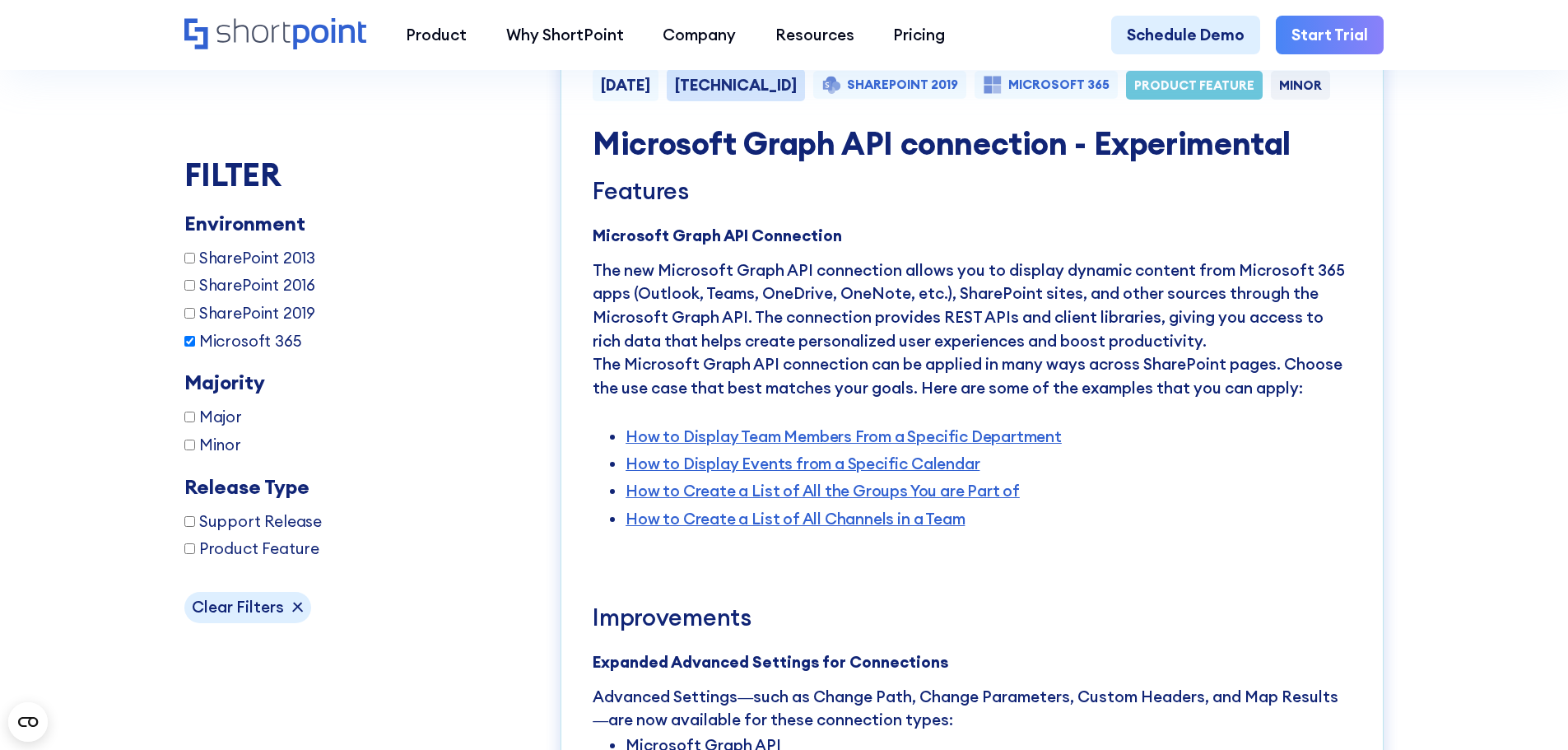
scroll to position [4038, 0]
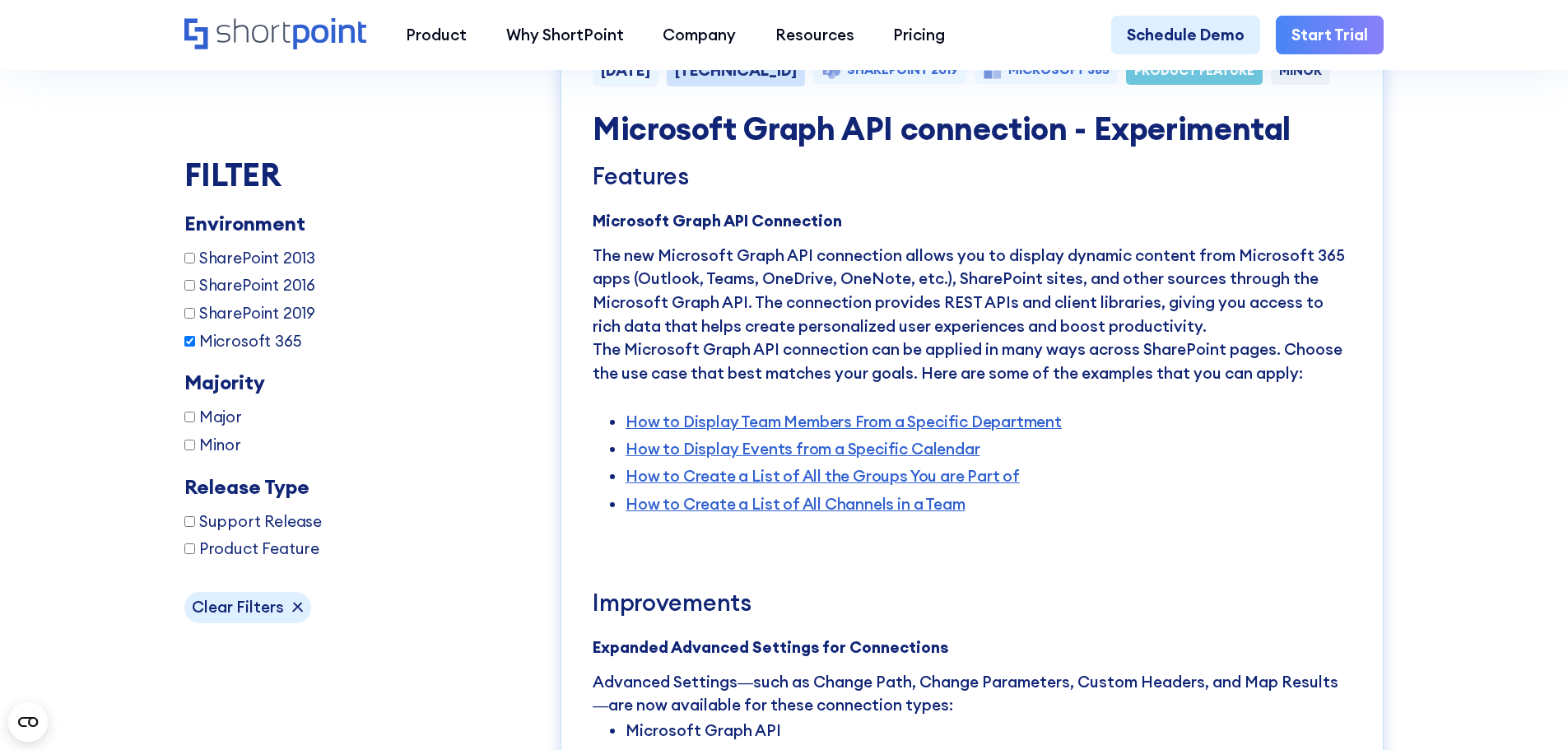
click at [951, 309] on p "The new Microsoft Graph API connection allows you to display dynamic content fr…" at bounding box center [972, 290] width 759 height 94
click at [1179, 312] on p "The new Microsoft Graph API connection allows you to display dynamic content fr…" at bounding box center [972, 290] width 759 height 94
click at [1182, 312] on p "The new Microsoft Graph API connection allows you to display dynamic content fr…" at bounding box center [972, 290] width 759 height 94
click at [635, 338] on p "The new Microsoft Graph API connection allows you to display dynamic content fr…" at bounding box center [972, 290] width 759 height 94
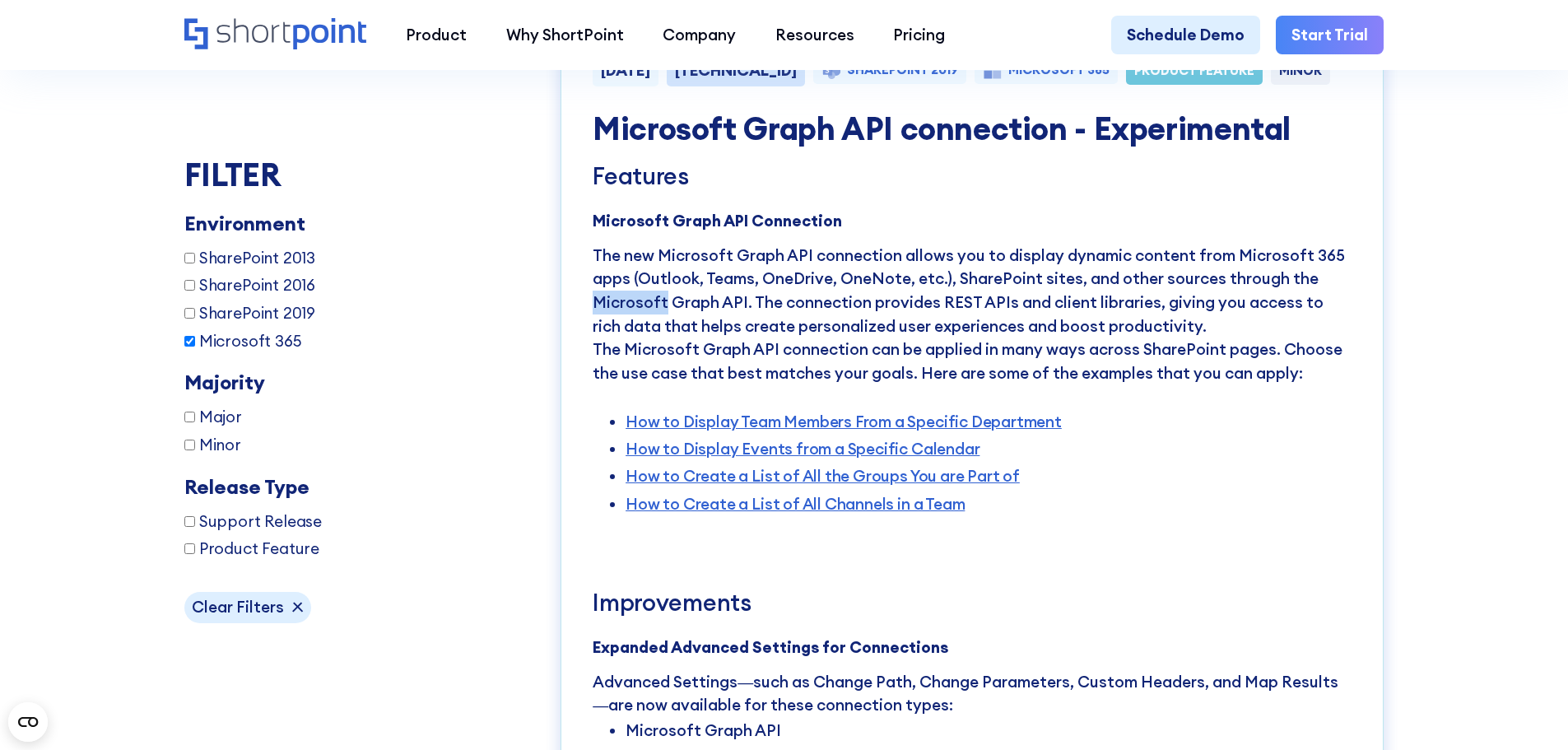
click at [639, 338] on p "The new Microsoft Graph API connection allows you to display dynamic content fr…" at bounding box center [972, 290] width 759 height 94
click at [821, 337] on p "The new Microsoft Graph API connection allows you to display dynamic content fr…" at bounding box center [972, 290] width 759 height 94
click at [823, 336] on p "The new Microsoft Graph API connection allows you to display dynamic content fr…" at bounding box center [972, 290] width 759 height 94
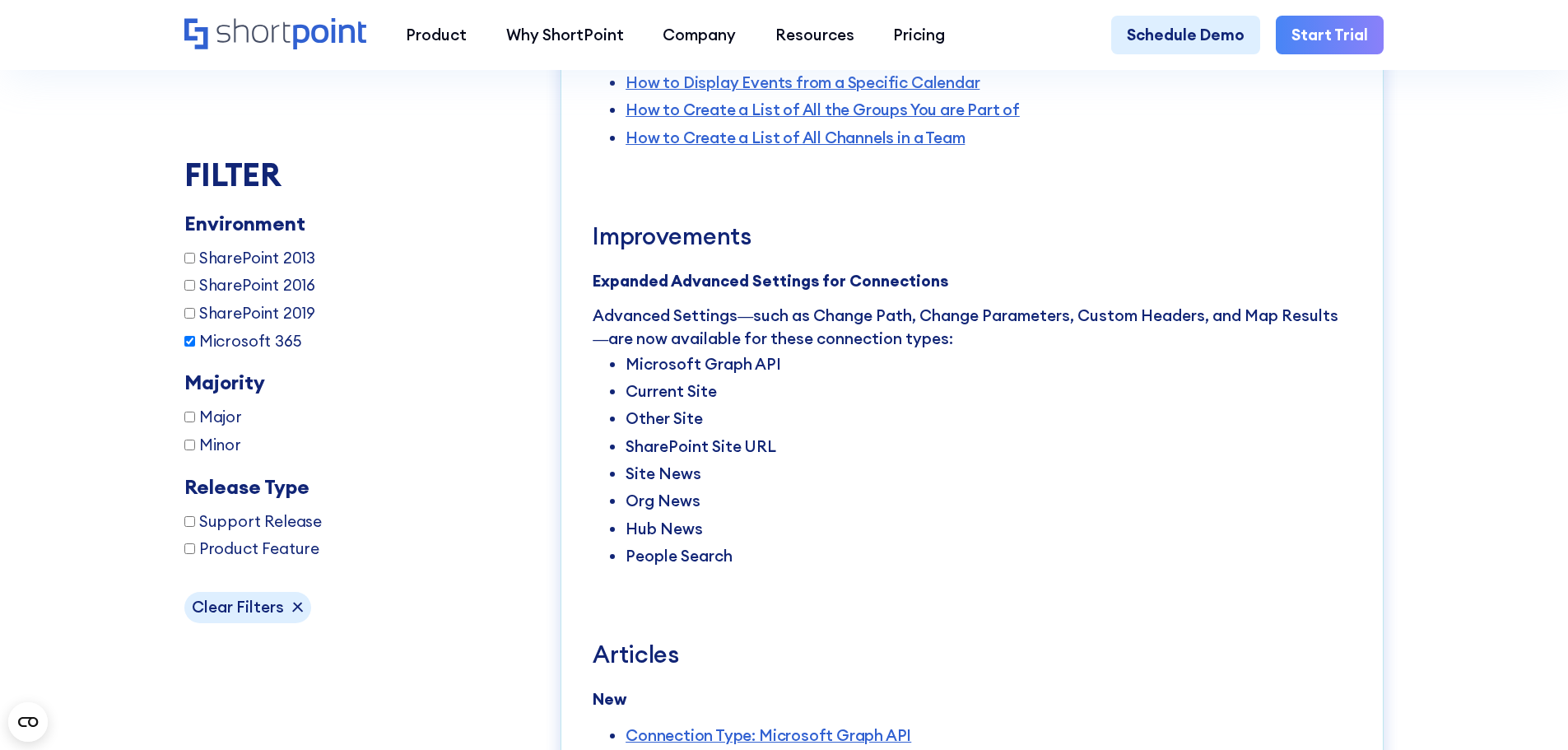
scroll to position [4409, 0]
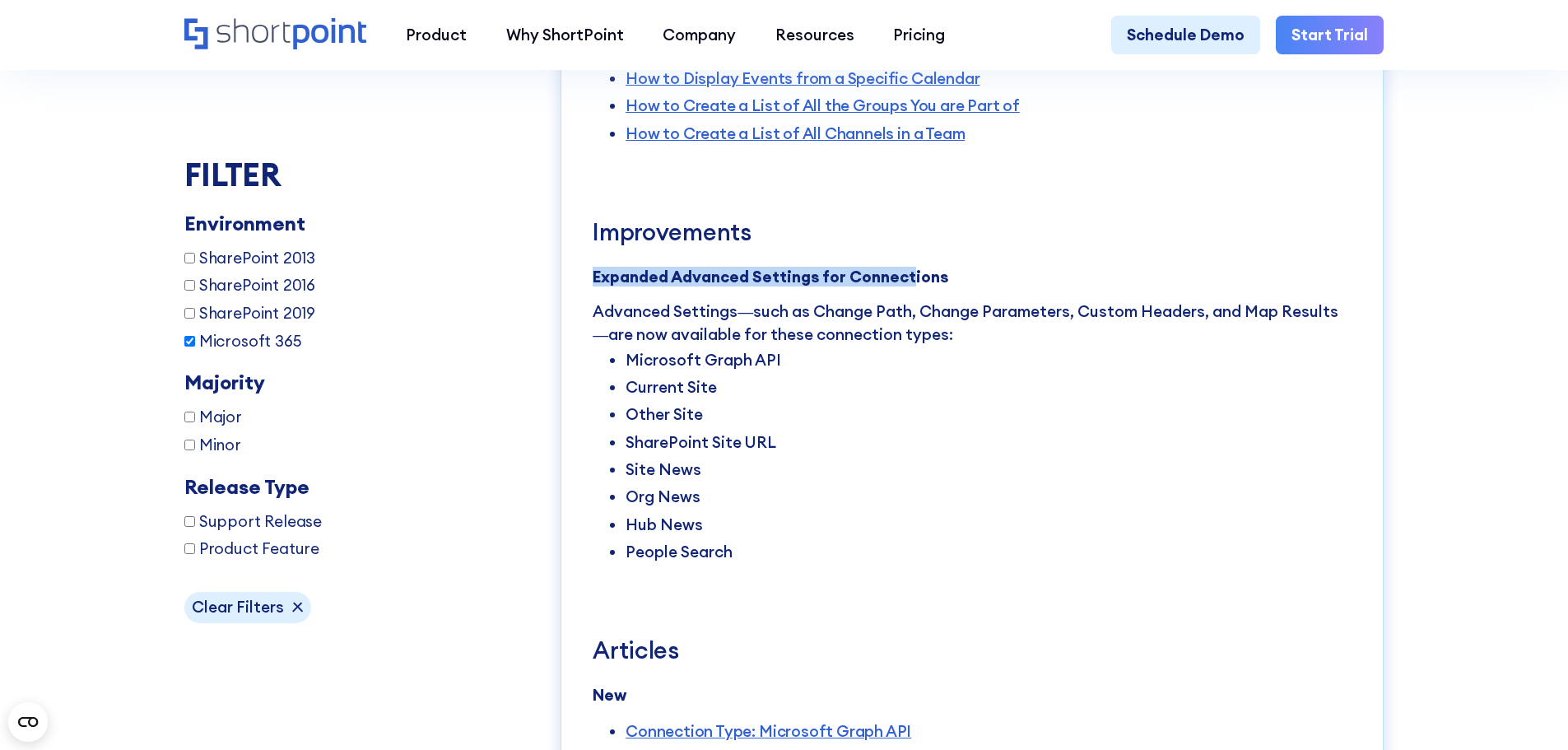
drag, startPoint x: 582, startPoint y: 306, endPoint x: 908, endPoint y: 316, distance: 326.2
click at [908, 316] on div "October 7, 2025 8.6.0.0 SHAREPOINT 2019 MICROSOFT 365 PRODUCT FEATURE MINOR Mic…" at bounding box center [972, 702] width 823 height 2118
click at [634, 374] on li "Microsoft Graph API" at bounding box center [989, 361] width 726 height 27
click at [639, 374] on li "Microsoft Graph API" at bounding box center [989, 361] width 726 height 27
click at [660, 401] on li "Current Site" at bounding box center [989, 388] width 726 height 27
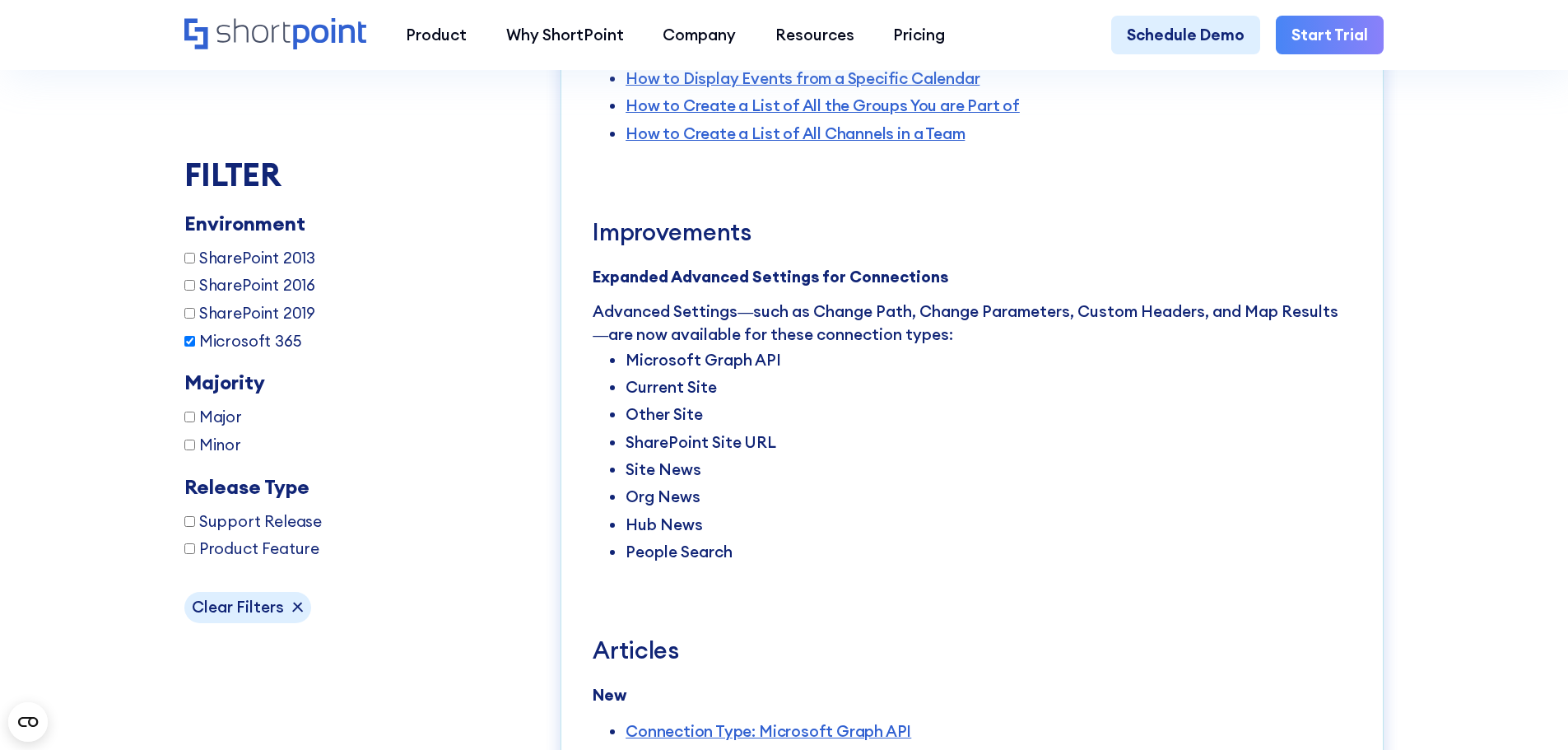
click at [660, 401] on li "Current Site" at bounding box center [989, 388] width 726 height 27
click at [640, 428] on li "Other Site" at bounding box center [989, 415] width 726 height 27
click at [639, 428] on li "Other Site" at bounding box center [989, 415] width 726 height 27
click at [637, 456] on li "SharePoint Site URL" at bounding box center [989, 443] width 726 height 27
click at [636, 456] on li "SharePoint Site URL" at bounding box center [989, 443] width 726 height 27
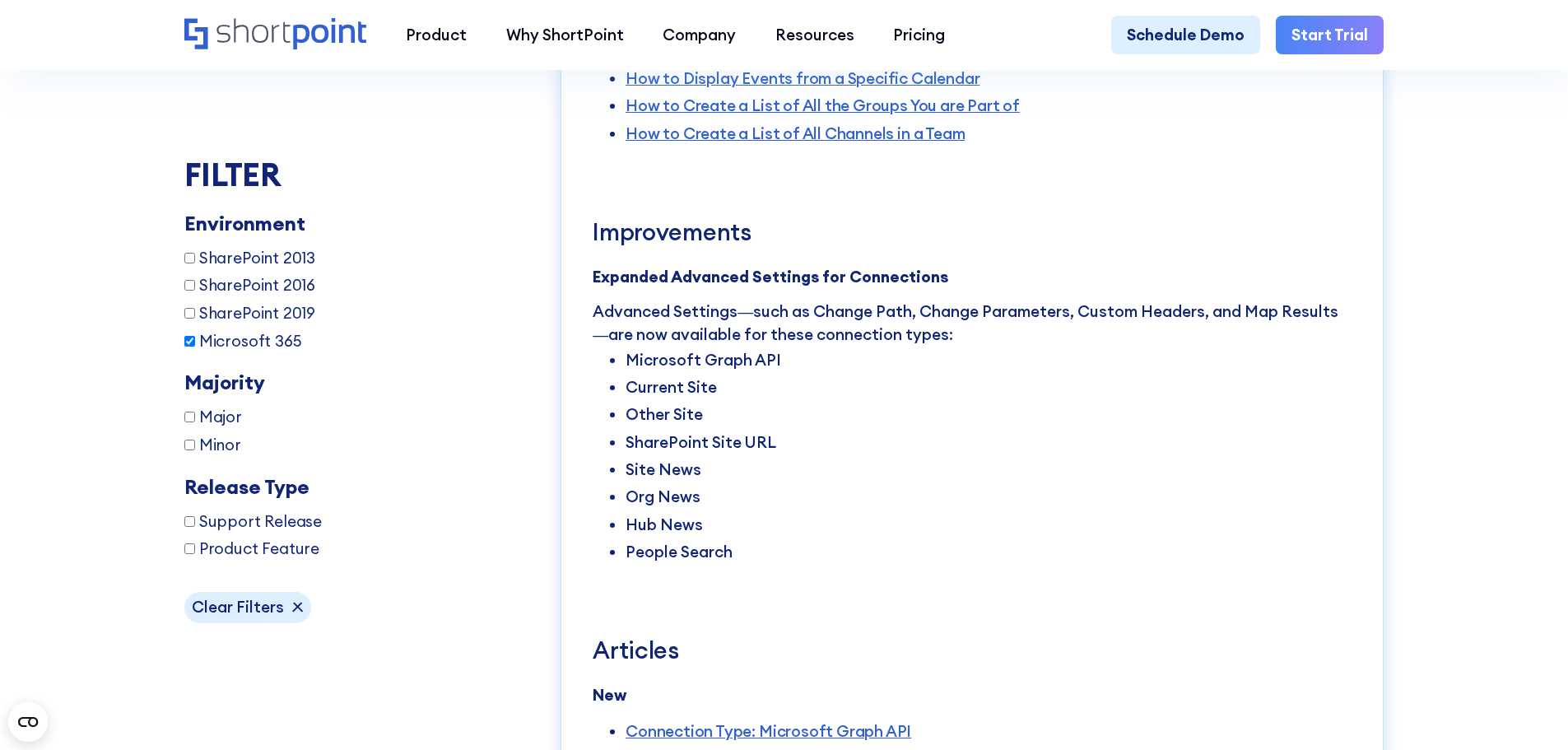
click at [628, 484] on li "Site News" at bounding box center [989, 470] width 726 height 27
click at [628, 484] on li "Site News" at bounding box center [989, 470] width 726 height 27
click at [670, 511] on li "Org News" at bounding box center [989, 497] width 726 height 27
click at [629, 539] on li "Hub News" at bounding box center [989, 525] width 726 height 27
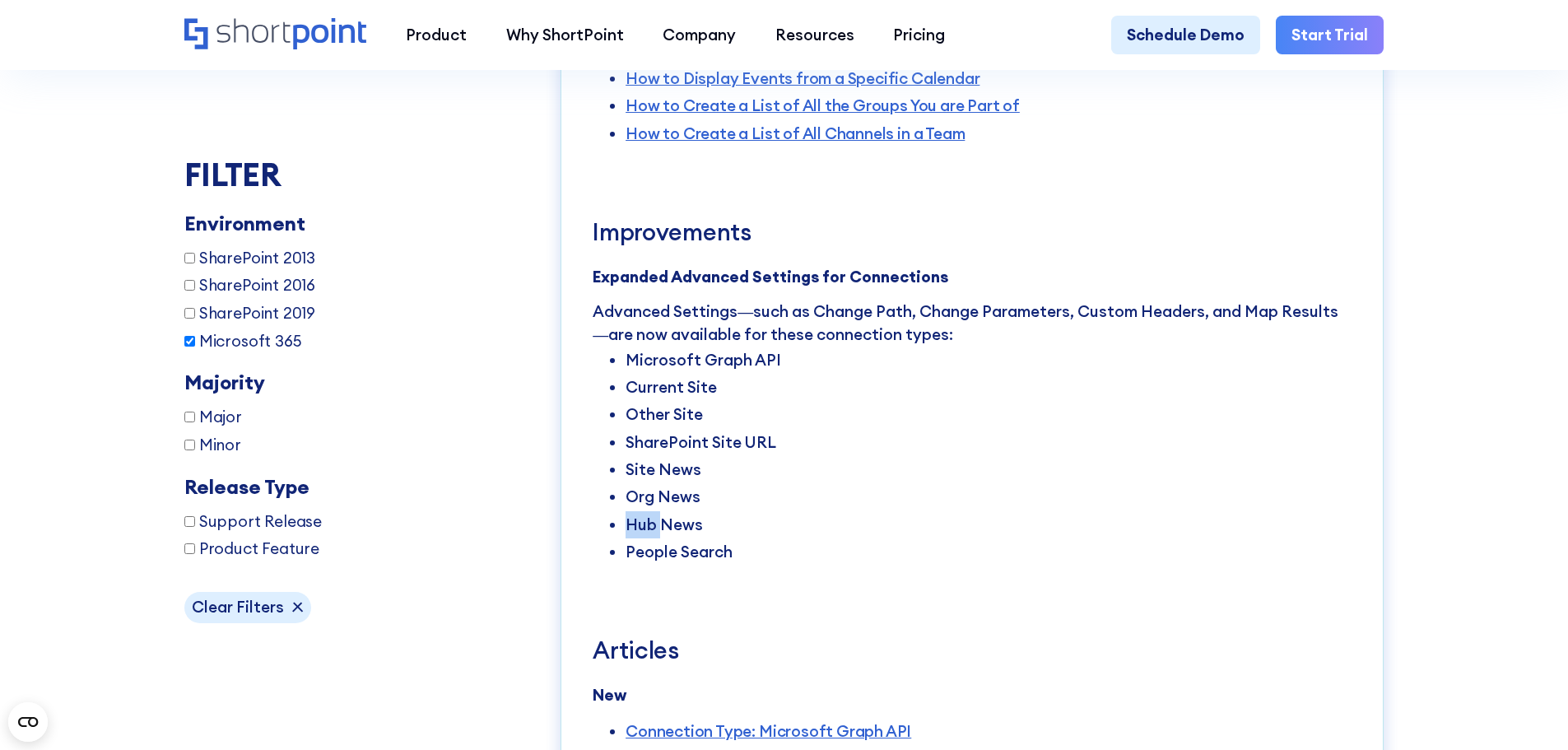
click at [629, 539] on li "Hub News" at bounding box center [989, 525] width 726 height 27
click at [655, 566] on li "People Search" at bounding box center [989, 552] width 726 height 27
click at [656, 566] on li "People Search" at bounding box center [989, 552] width 726 height 27
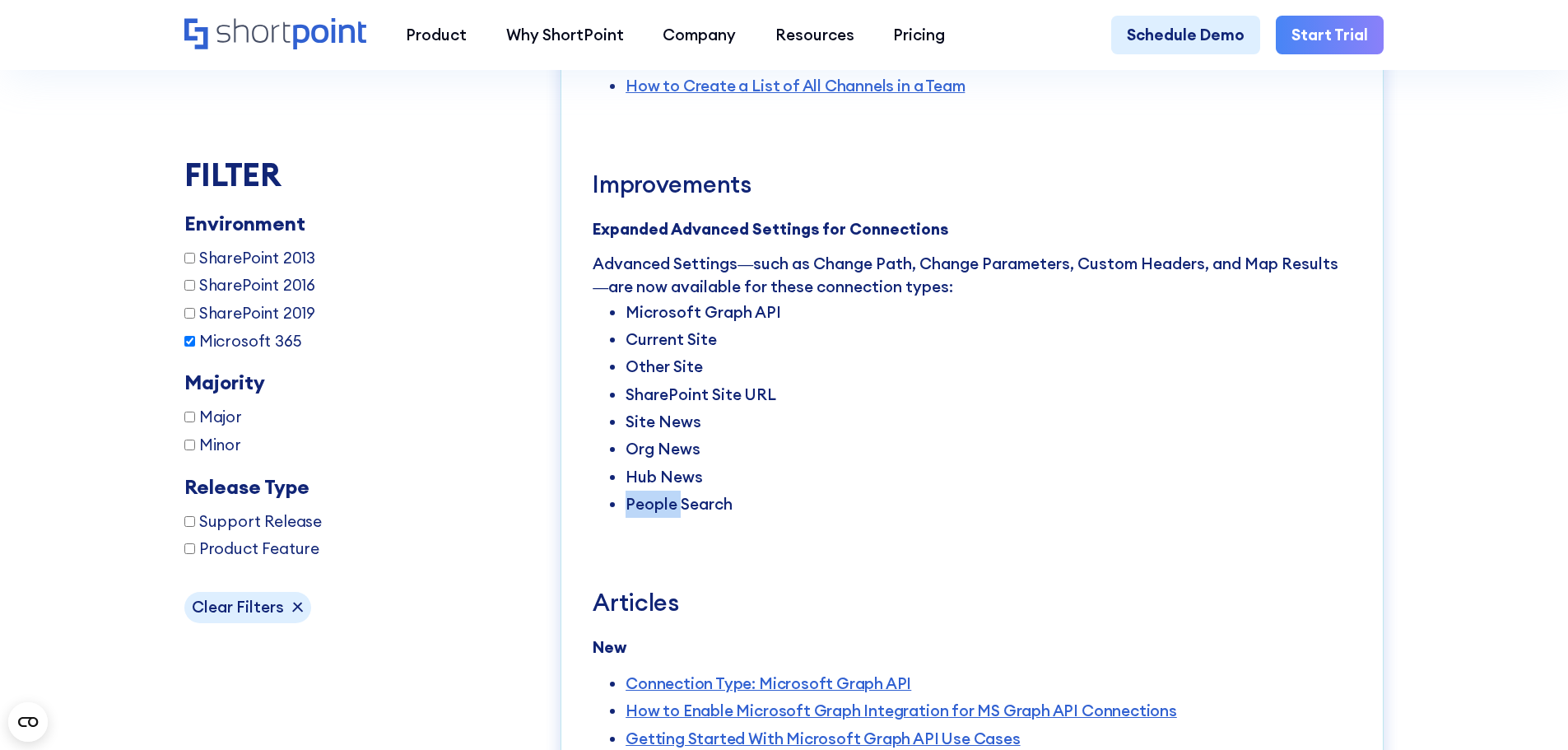
scroll to position [4471, 0]
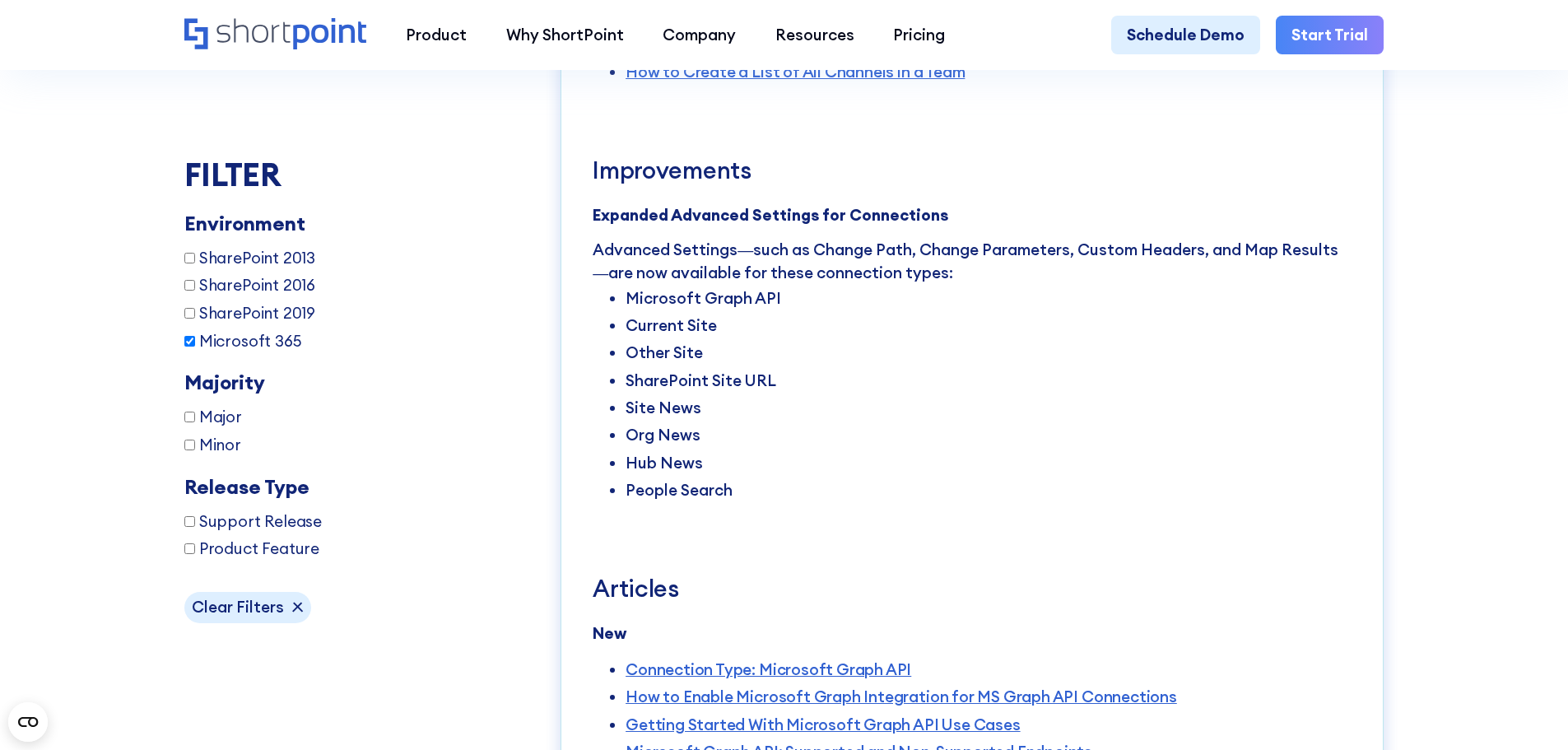
click at [896, 260] on div "Features Microsoft Graph API Connection The new Microsoft Graph API connection …" at bounding box center [972, 699] width 759 height 1938
click at [894, 260] on div "Features Microsoft Graph API Connection The new Microsoft Graph API connection …" at bounding box center [972, 699] width 759 height 1938
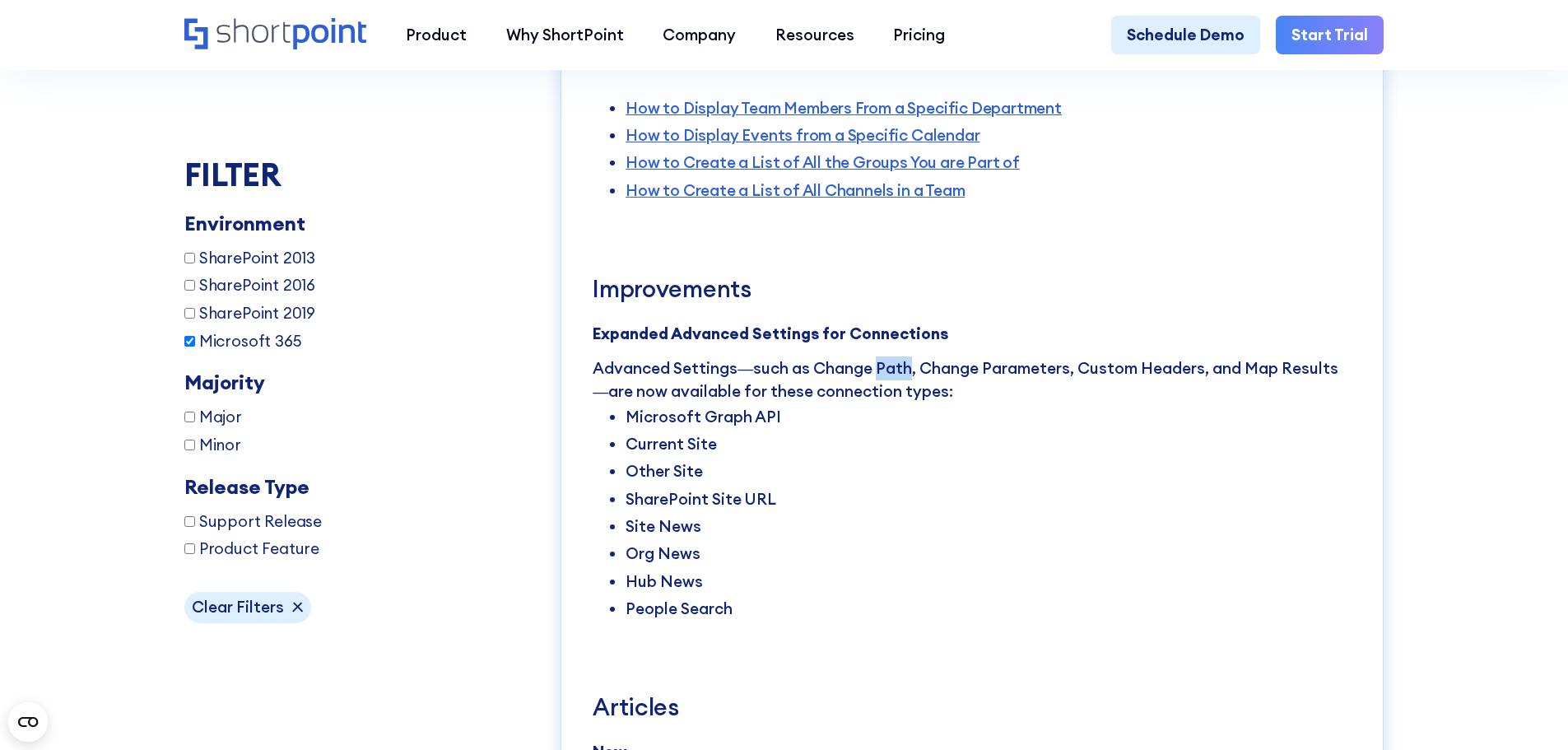
scroll to position [4347, 0]
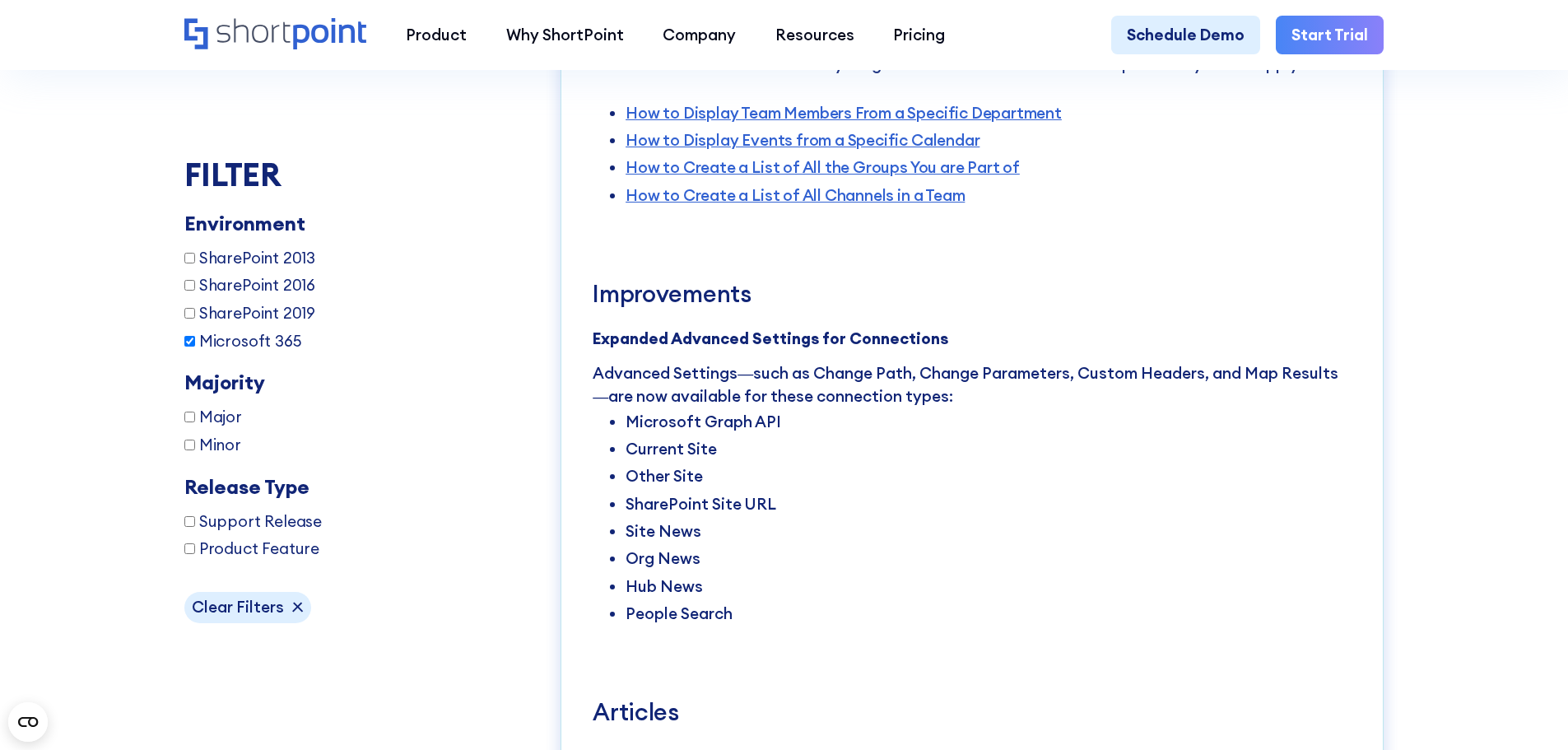
click at [1022, 408] on p "Advanced Settings—such as Change Path, Change Parameters, Custom Headers, and M…" at bounding box center [972, 384] width 759 height 47
click at [931, 408] on p "Advanced Settings—such as Change Path, Change Parameters, Custom Headers, and M…" at bounding box center [972, 384] width 759 height 47
click at [1002, 407] on p "Advanced Settings—such as Change Path, Change Parameters, Custom Headers, and M…" at bounding box center [972, 384] width 759 height 47
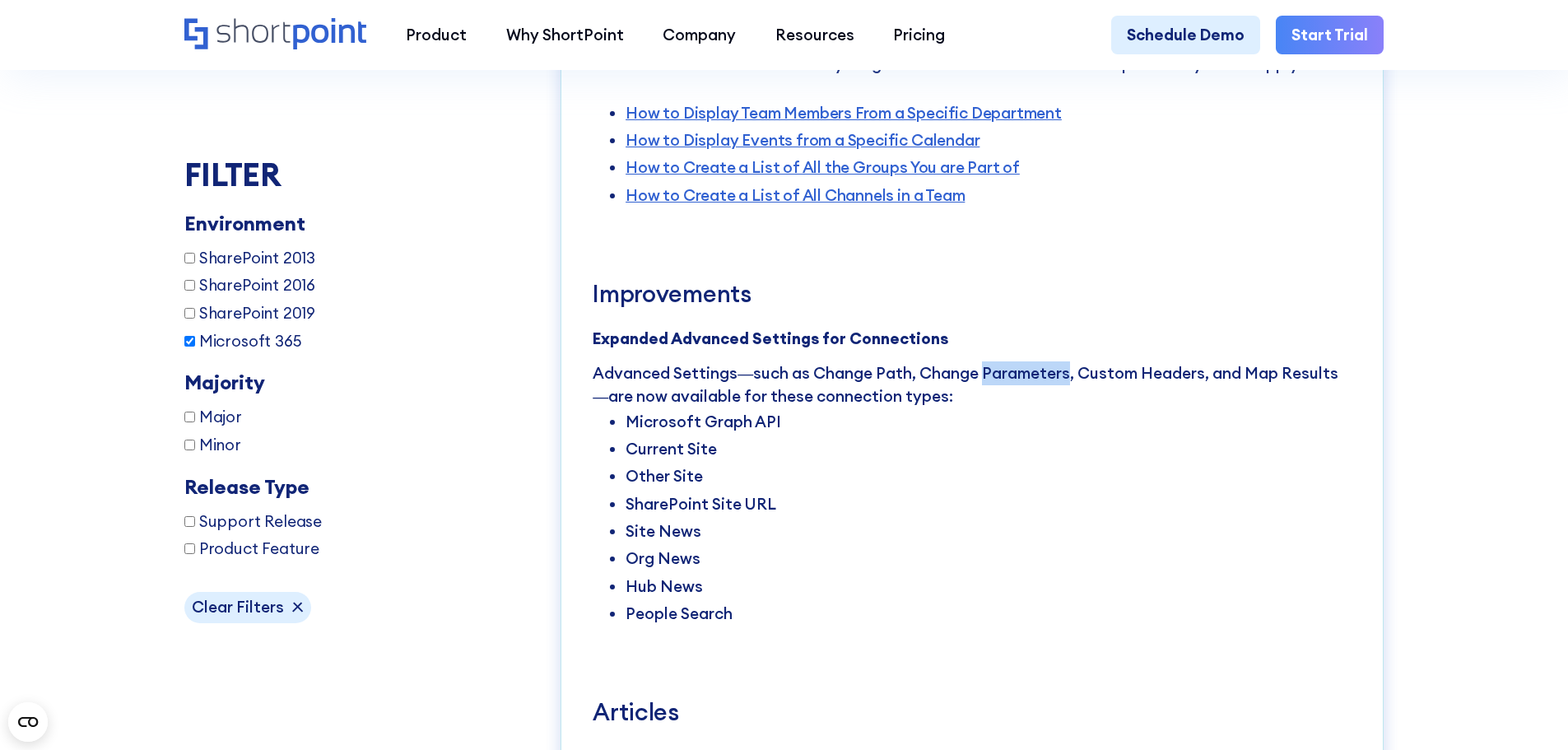
click at [1002, 407] on p "Advanced Settings—such as Change Path, Change Parameters, Custom Headers, and M…" at bounding box center [972, 384] width 759 height 47
click at [1169, 407] on p "Advanced Settings—such as Change Path, Change Parameters, Custom Headers, and M…" at bounding box center [972, 384] width 759 height 47
click at [1273, 408] on p "Advanced Settings—such as Change Path, Change Parameters, Custom Headers, and M…" at bounding box center [972, 384] width 759 height 47
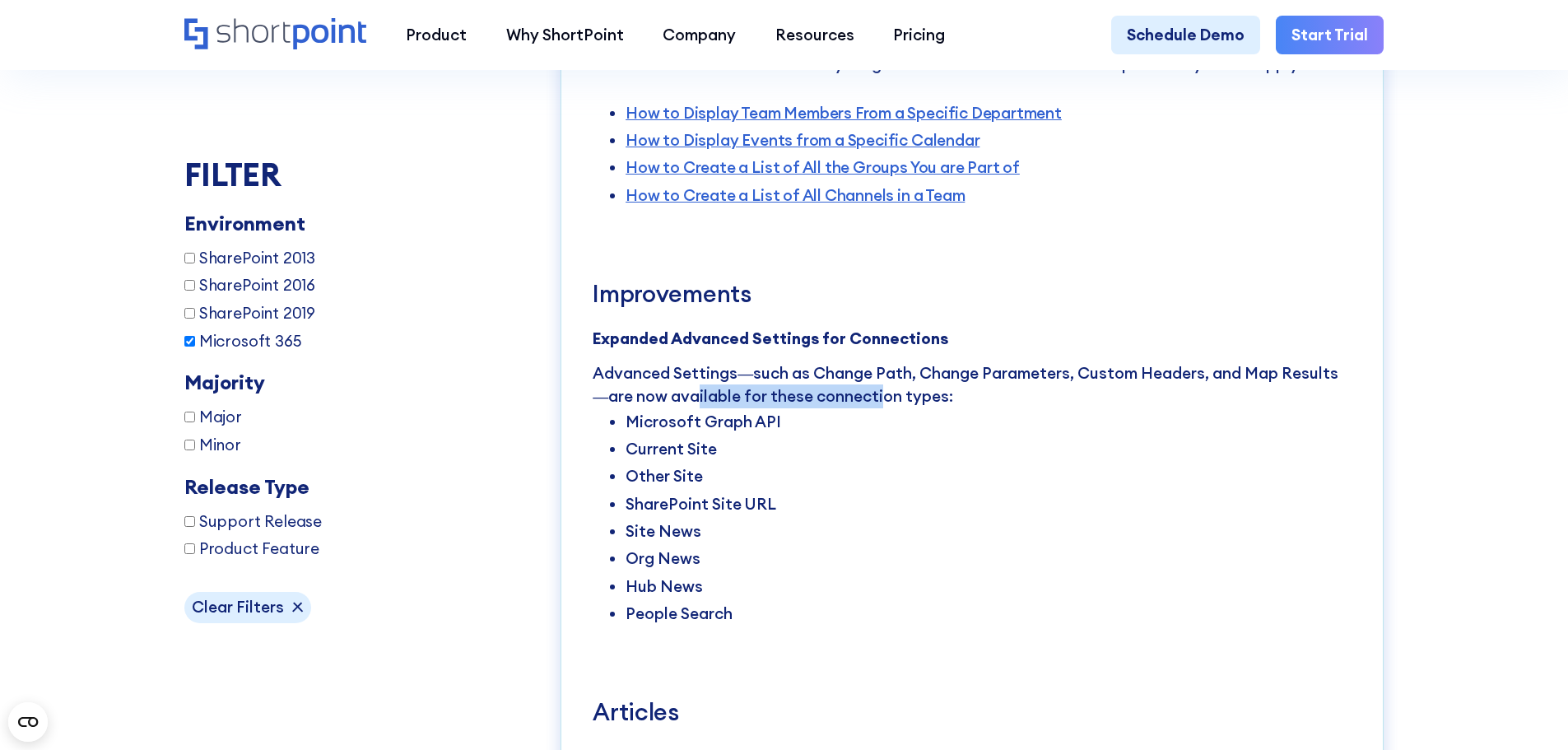
drag, startPoint x: 708, startPoint y: 435, endPoint x: 868, endPoint y: 433, distance: 160.0
click at [868, 408] on p "Advanced Settings—such as Change Path, Change Parameters, Custom Headers, and M…" at bounding box center [972, 384] width 759 height 47
click at [669, 436] on li "Microsoft Graph API" at bounding box center [989, 422] width 726 height 27
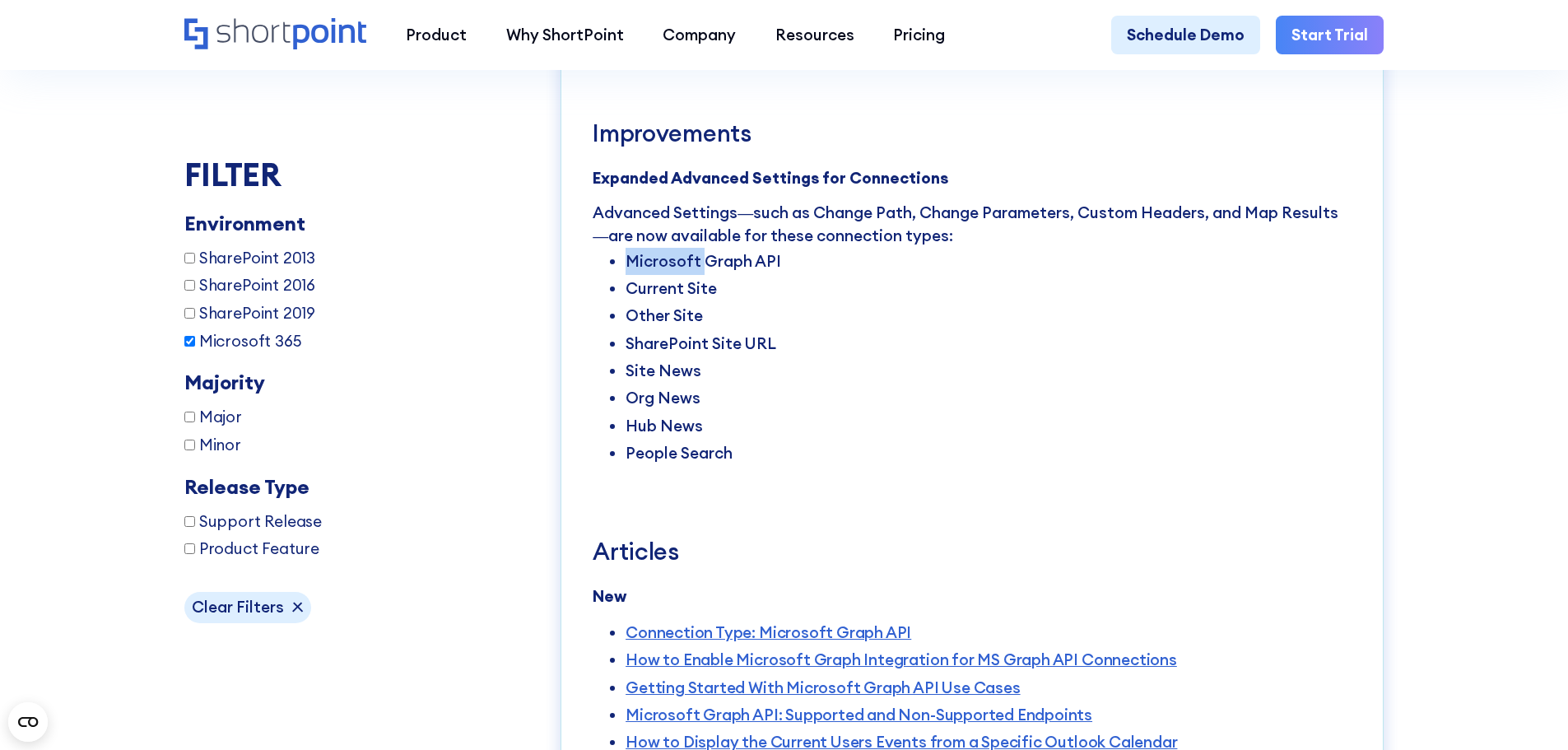
scroll to position [4512, 0]
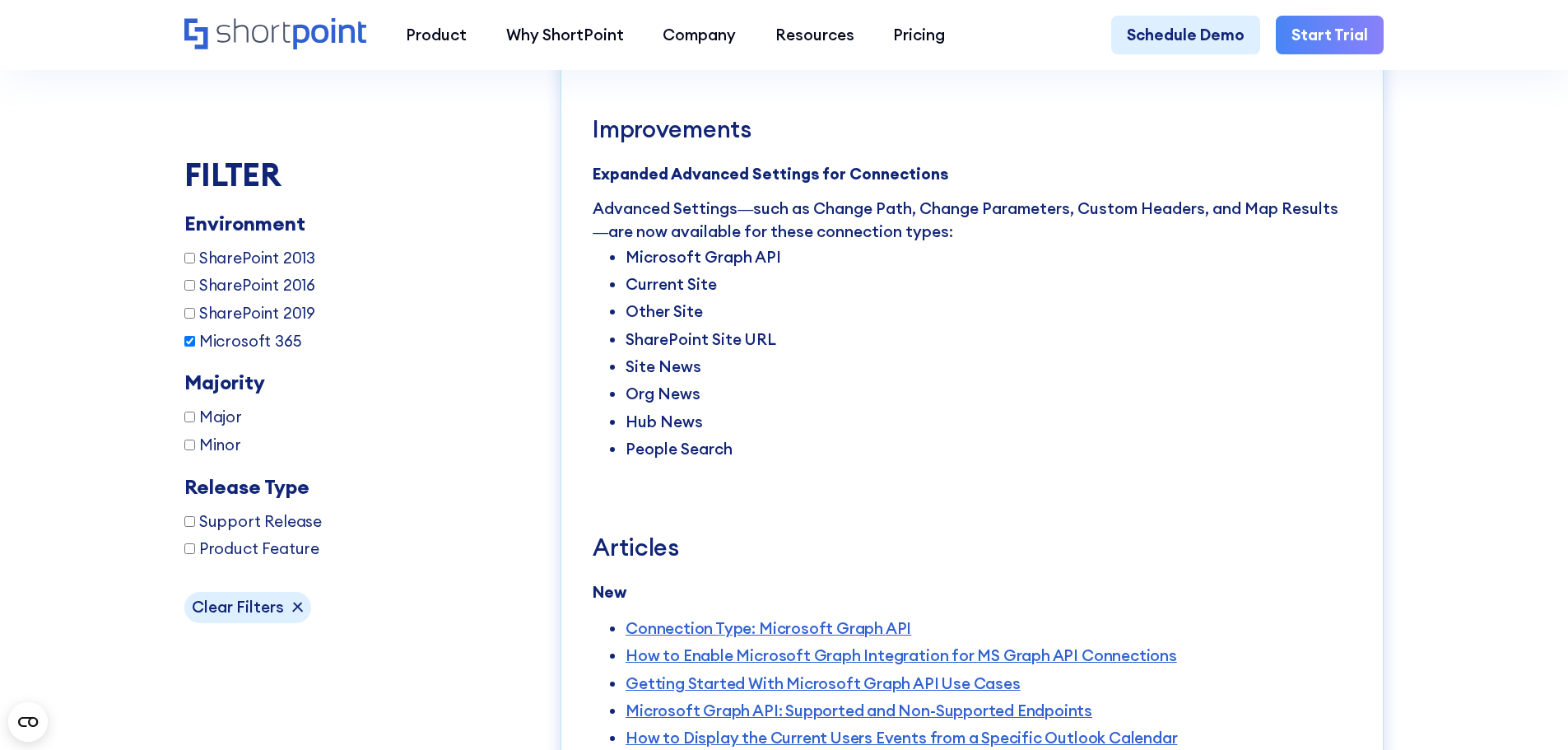
click at [636, 353] on li "SharePoint Site URL" at bounding box center [989, 339] width 726 height 27
click at [631, 380] on li "Site News" at bounding box center [989, 367] width 726 height 27
click at [636, 407] on li "Org News" at bounding box center [989, 394] width 726 height 27
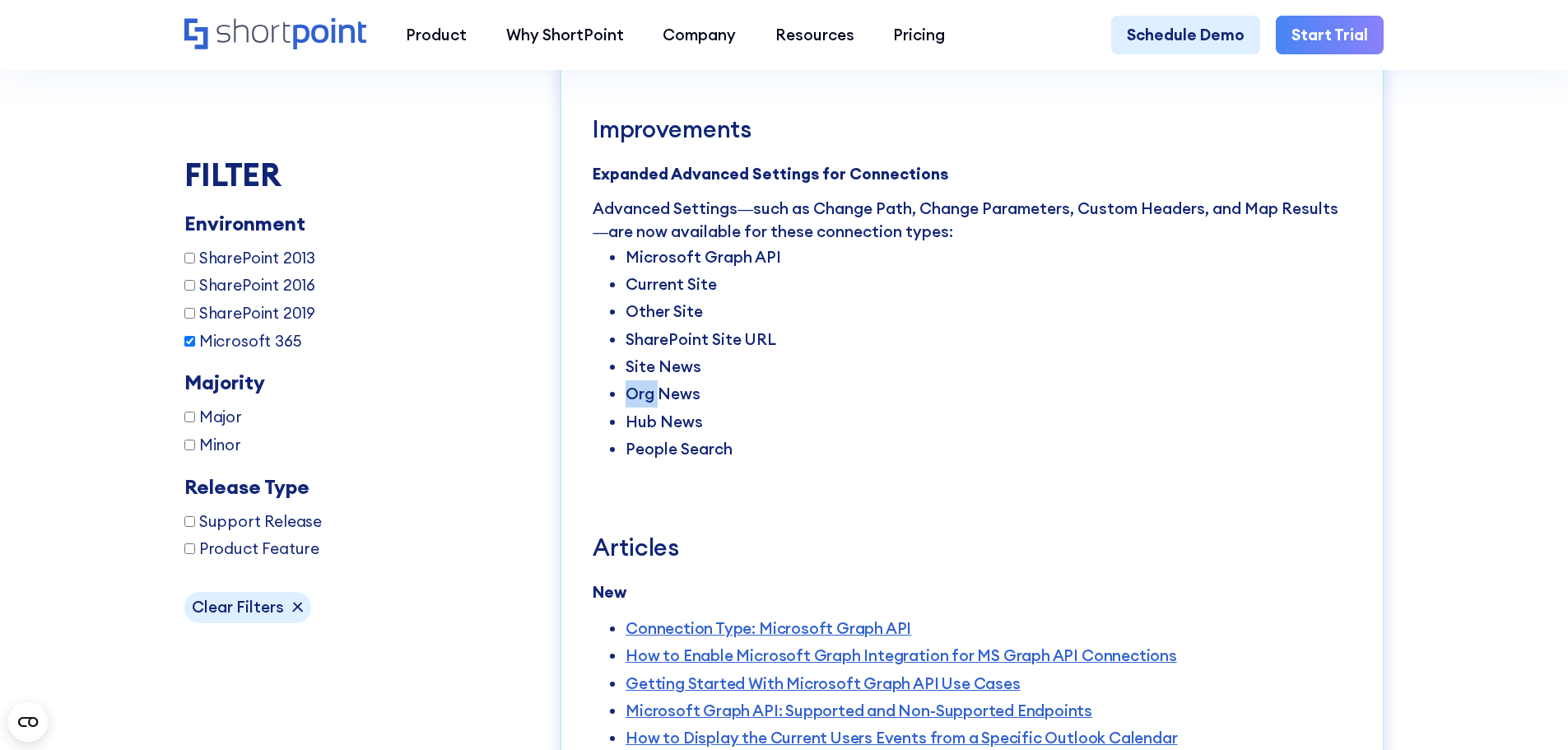
click at [638, 463] on li "People Search" at bounding box center [989, 450] width 726 height 27
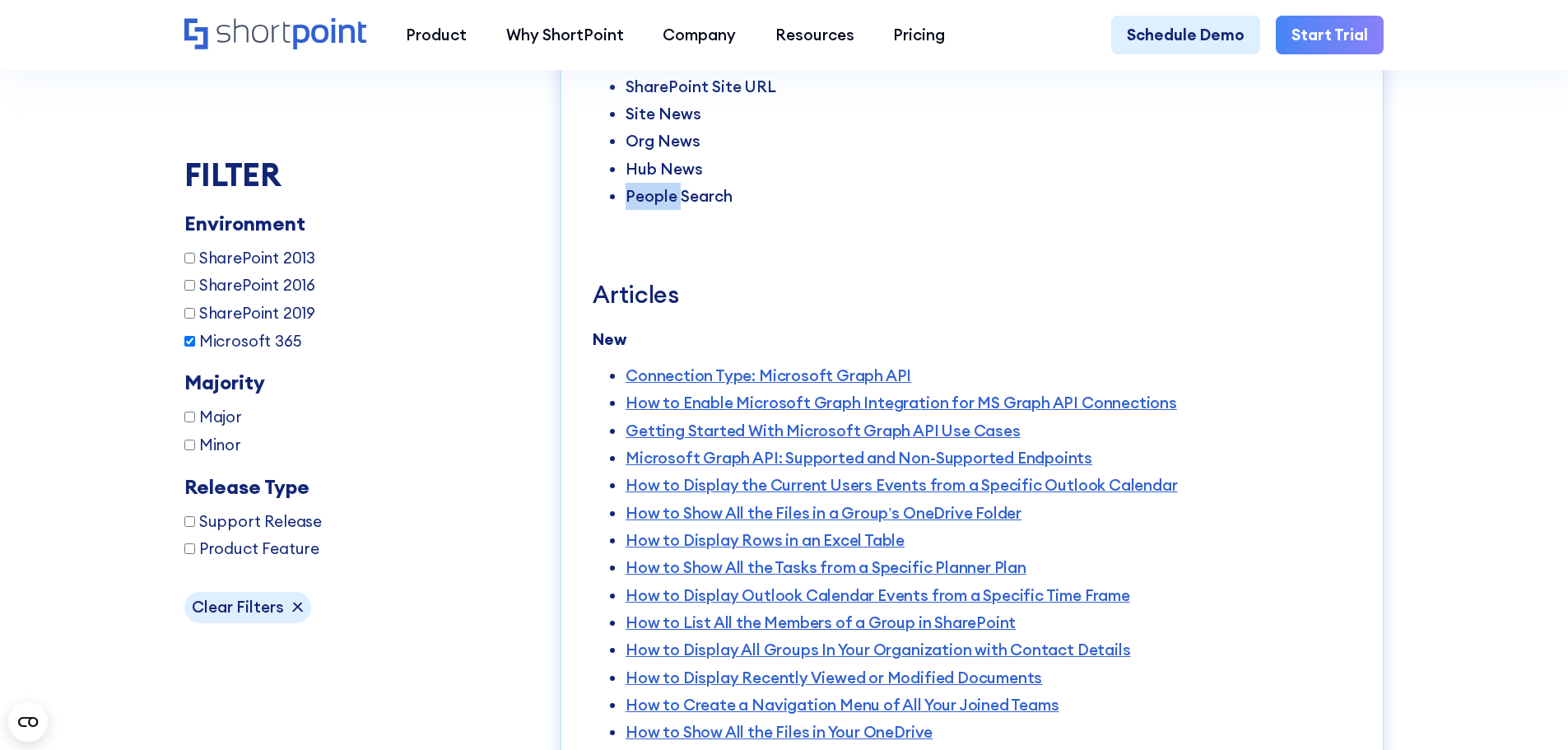
scroll to position [4760, 0]
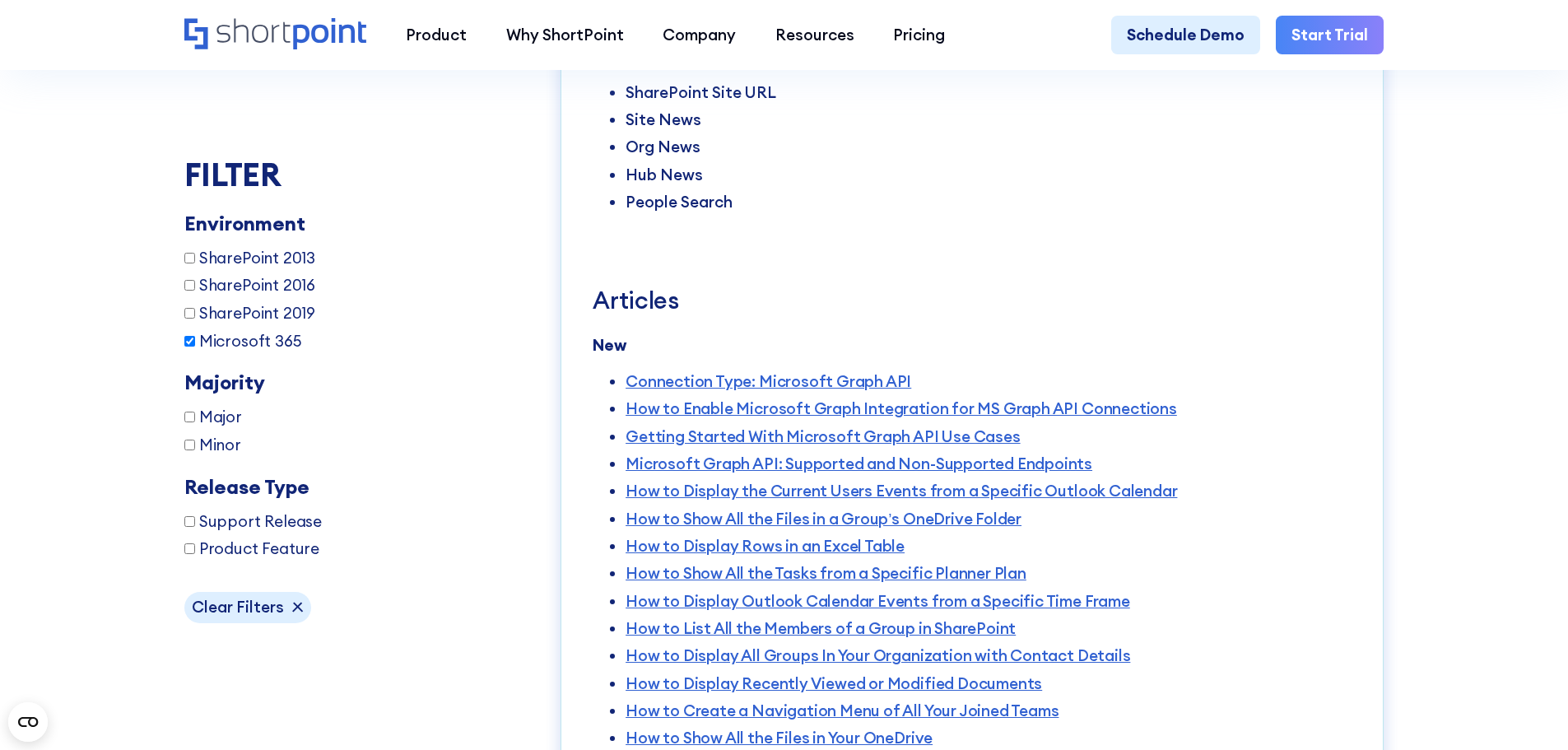
drag, startPoint x: 696, startPoint y: 559, endPoint x: 573, endPoint y: 556, distance: 123.0
click at [573, 556] on div "October 7, 2025 8.6.0.0 SHAREPOINT 2019 MICROSOFT 365 PRODUCT FEATURE MINOR Mic…" at bounding box center [972, 352] width 823 height 2118
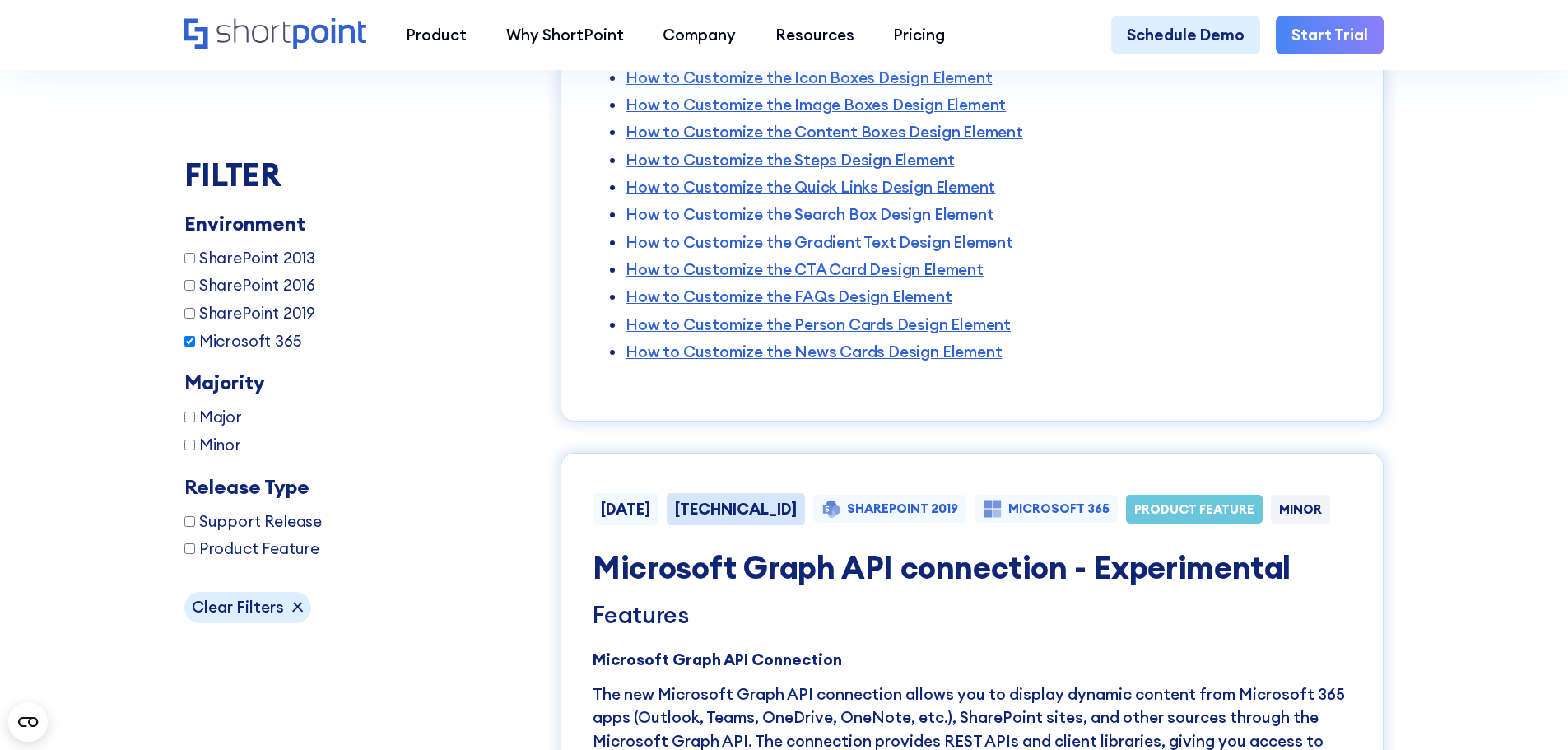
scroll to position [3603, 0]
